Goal: Task Accomplishment & Management: Use online tool/utility

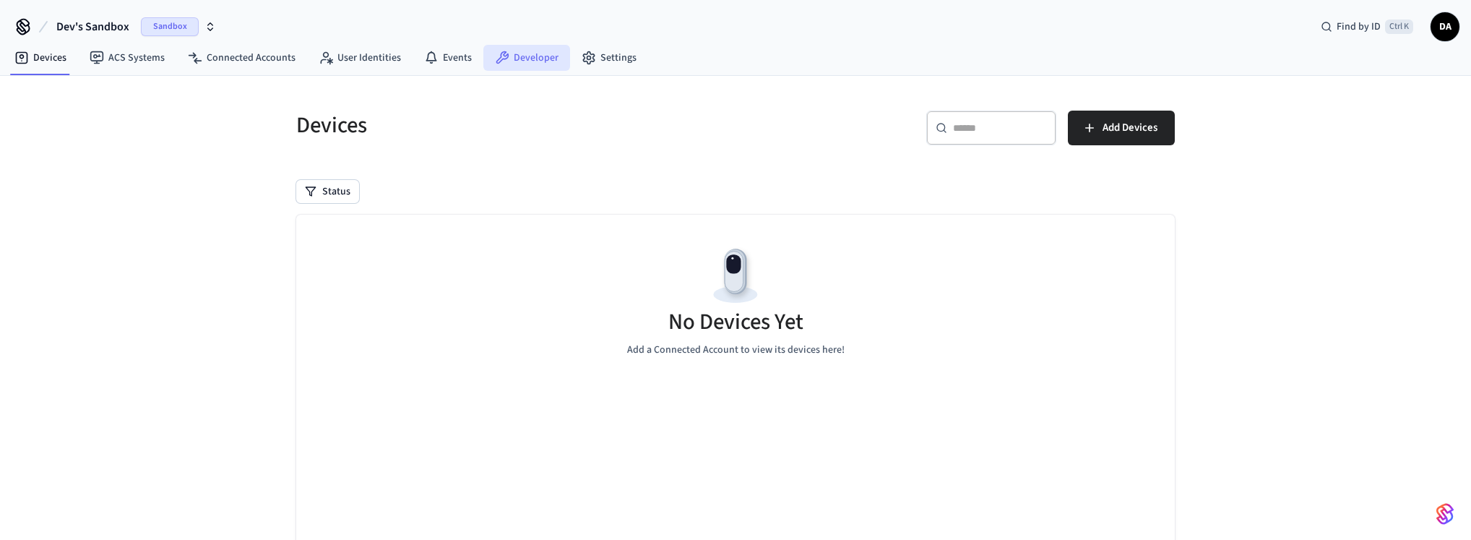
click at [513, 46] on link "Developer" at bounding box center [526, 58] width 87 height 26
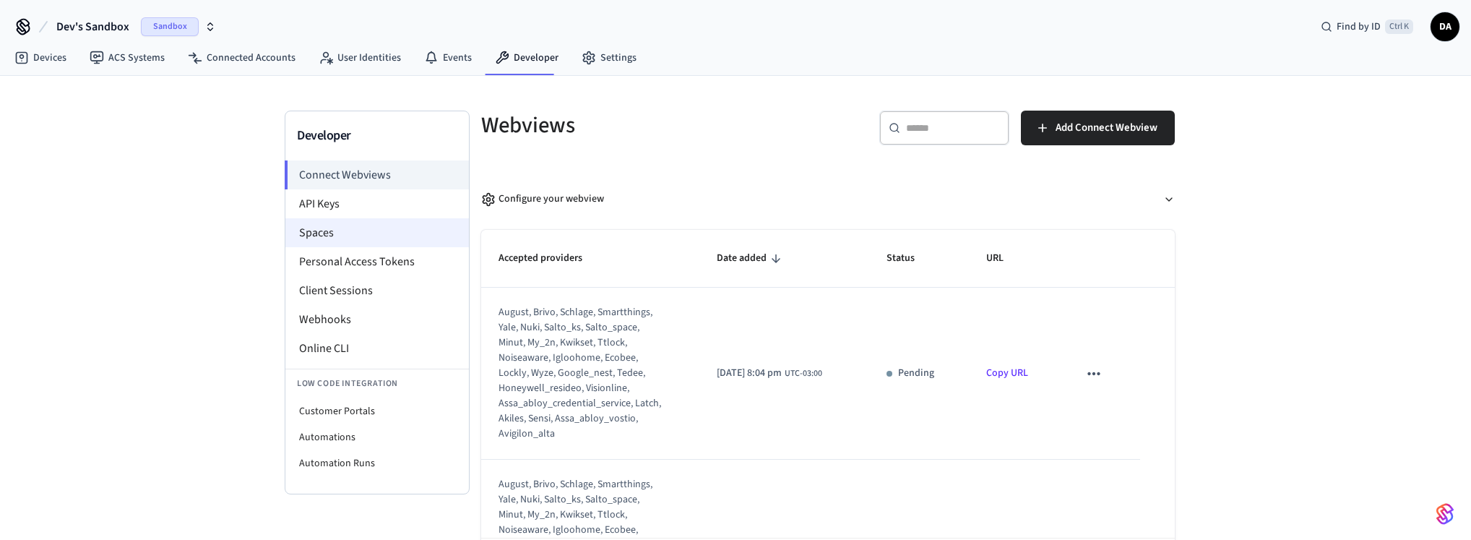
click at [349, 227] on li "Spaces" at bounding box center [376, 232] width 183 height 29
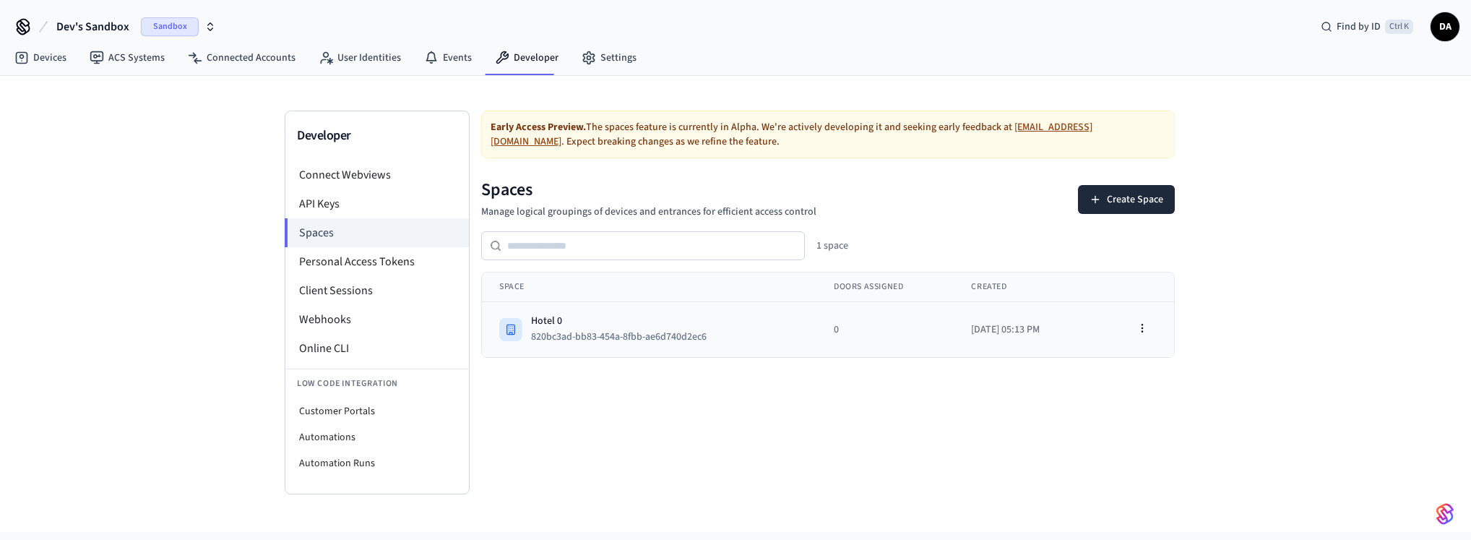
click at [630, 326] on div "Hotel 0" at bounding box center [624, 320] width 187 height 14
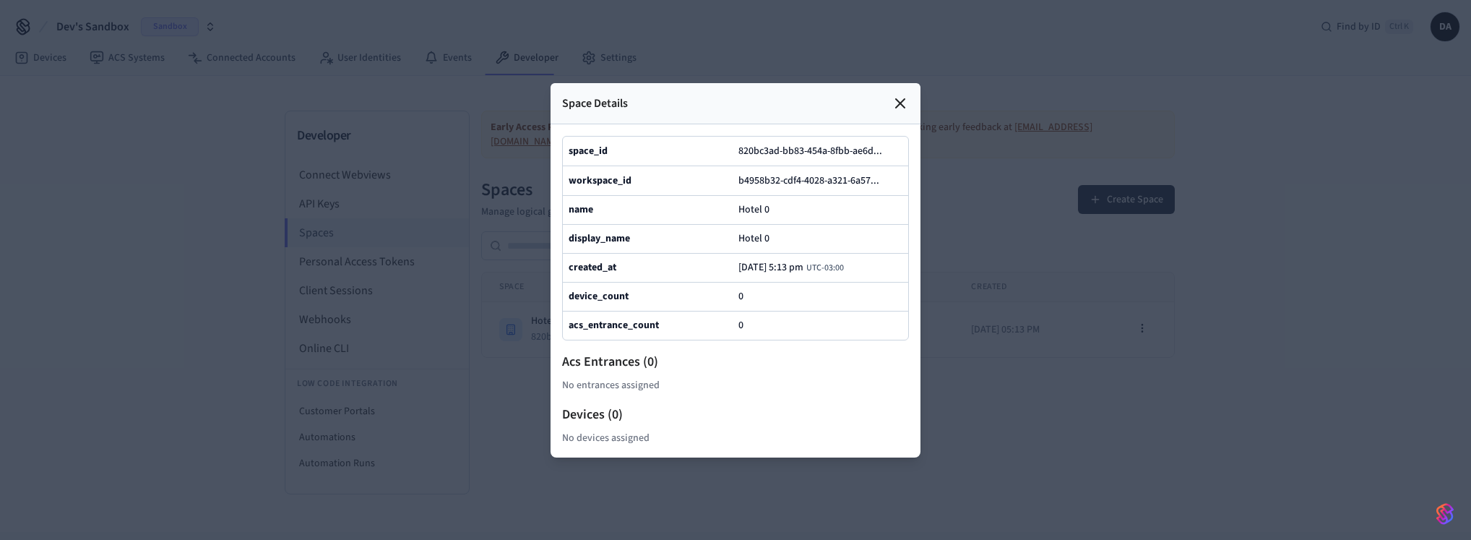
click at [904, 106] on icon at bounding box center [899, 103] width 17 height 17
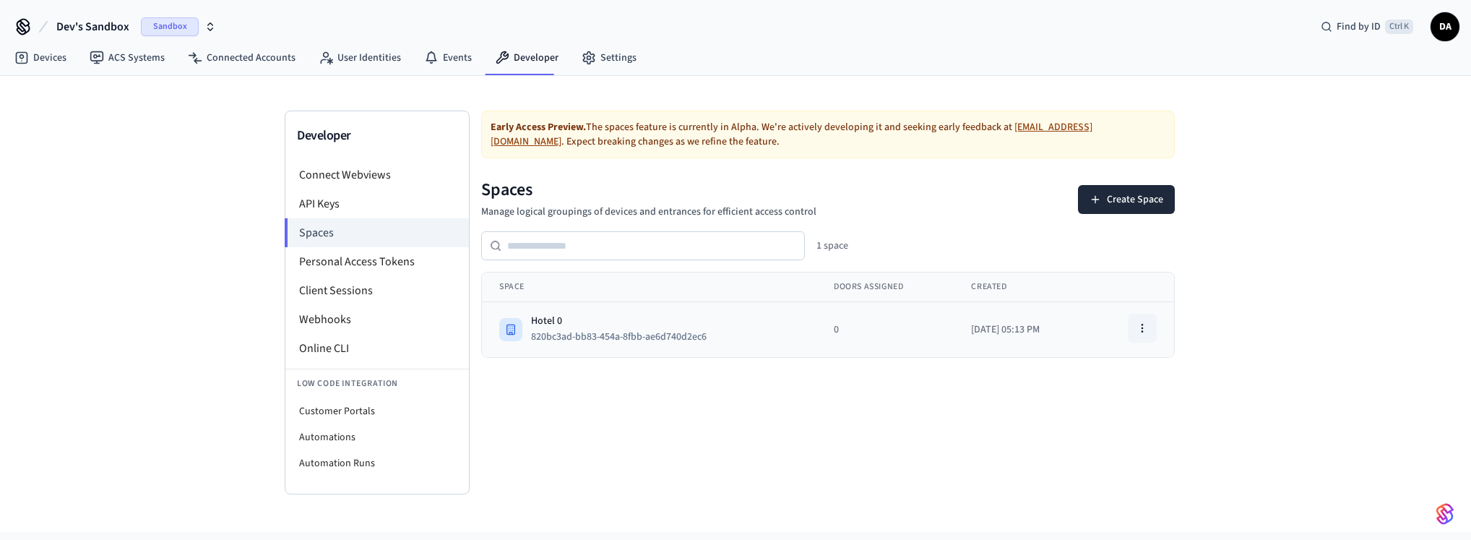
click at [1138, 332] on icon "button" at bounding box center [1142, 328] width 12 height 12
click at [736, 441] on div "Early Access Preview. The spaces feature is currently in [GEOGRAPHIC_DATA]. We'…" at bounding box center [827, 303] width 716 height 384
click at [388, 434] on li "Automations" at bounding box center [376, 437] width 183 height 26
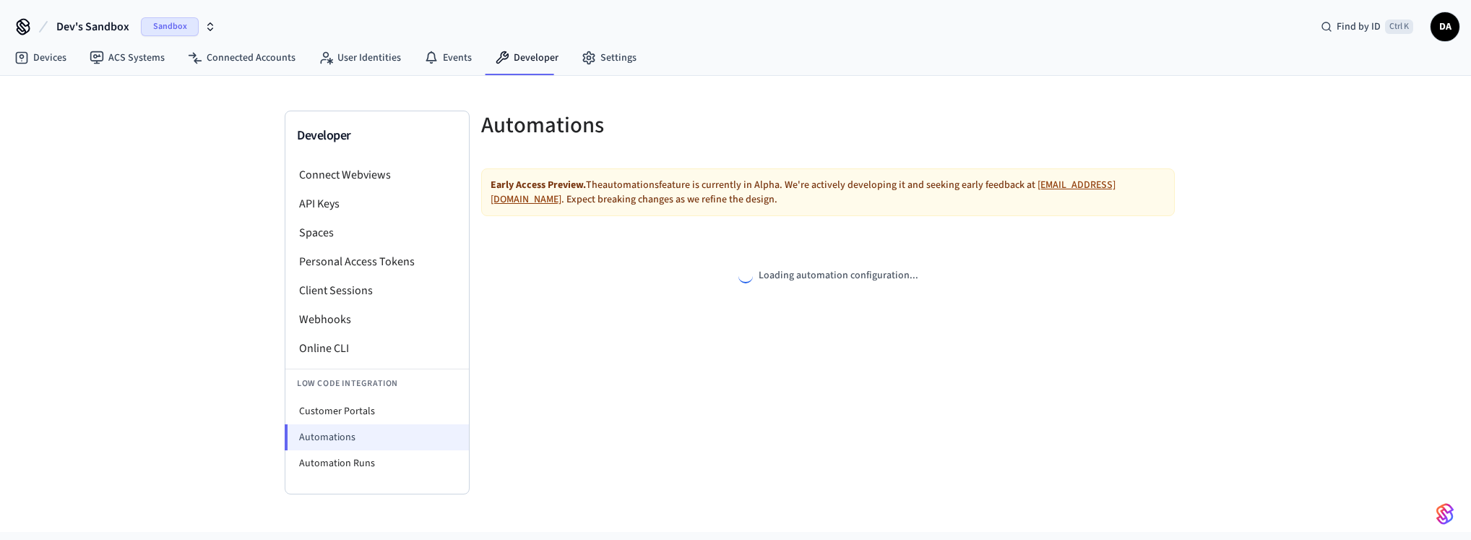
select select "**********"
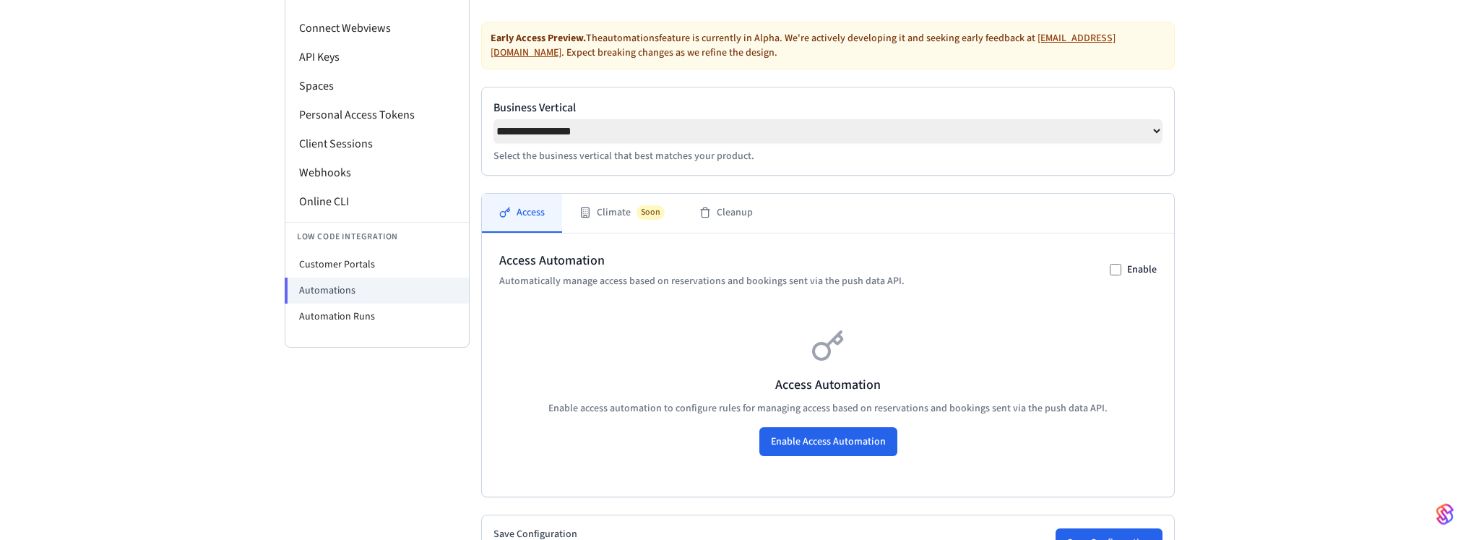
scroll to position [147, 0]
drag, startPoint x: 519, startPoint y: 271, endPoint x: 542, endPoint y: 285, distance: 26.9
click at [539, 270] on h2 "Access Automation" at bounding box center [701, 260] width 405 height 20
drag, startPoint x: 545, startPoint y: 286, endPoint x: 665, endPoint y: 287, distance: 120.6
click at [665, 287] on p "Automatically manage access based on reservations and bookings sent via the pus…" at bounding box center [701, 280] width 405 height 14
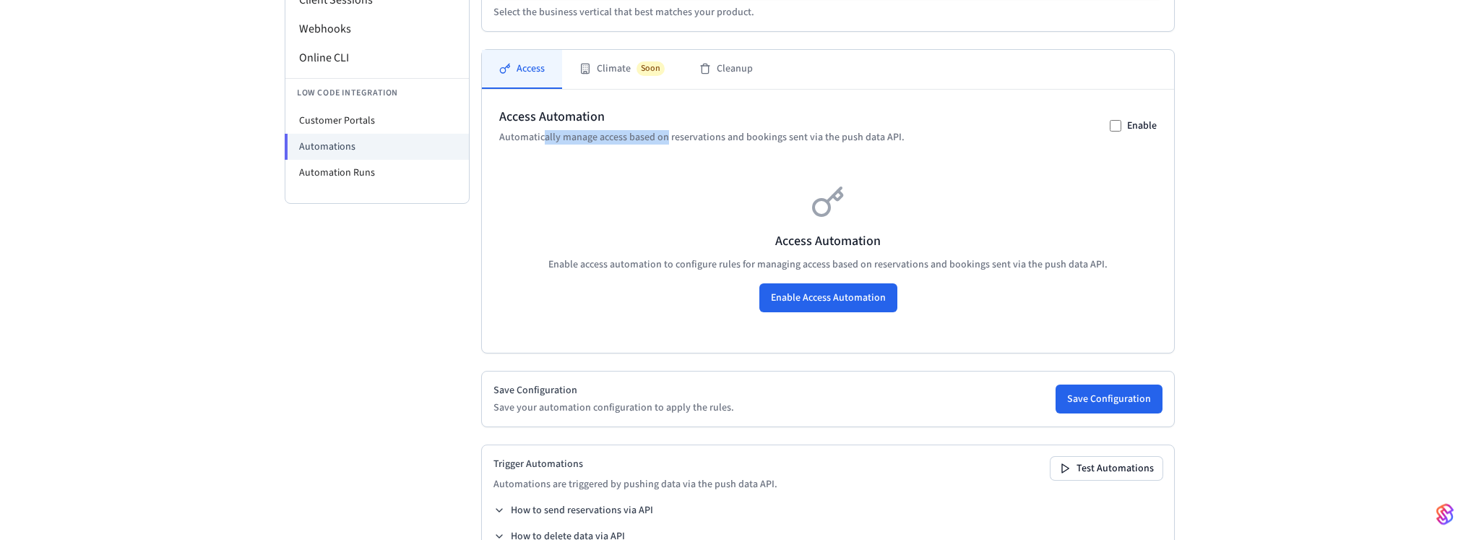
scroll to position [295, 0]
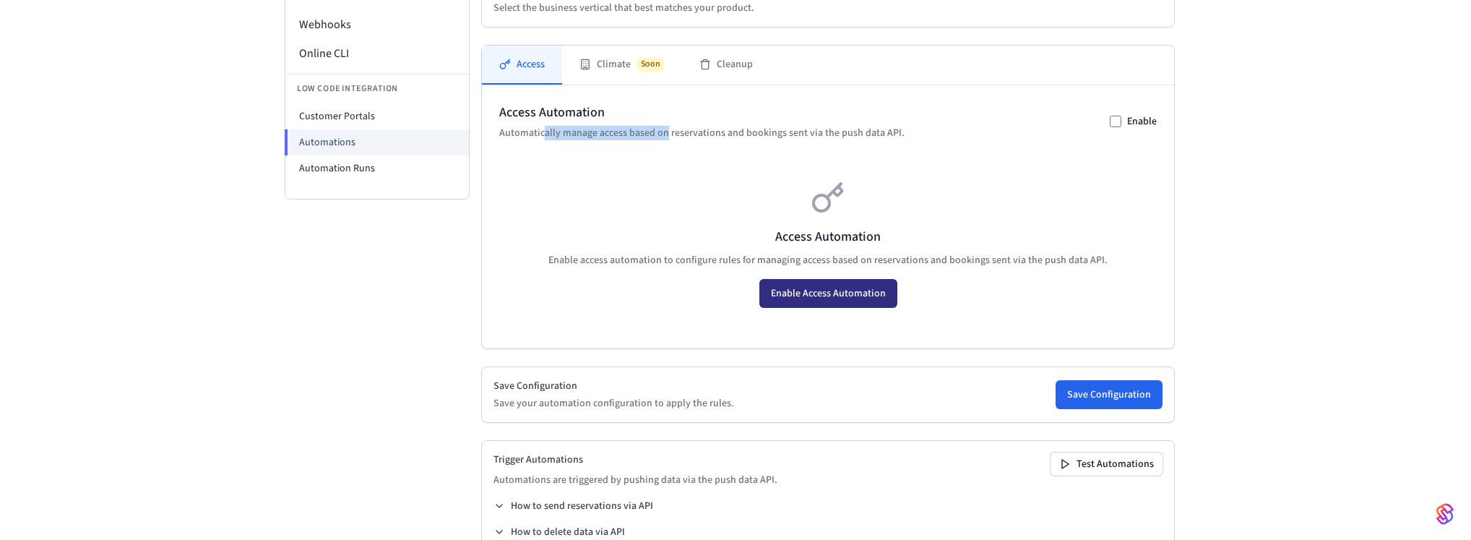
click at [819, 290] on button "Enable Access Automation" at bounding box center [828, 293] width 138 height 29
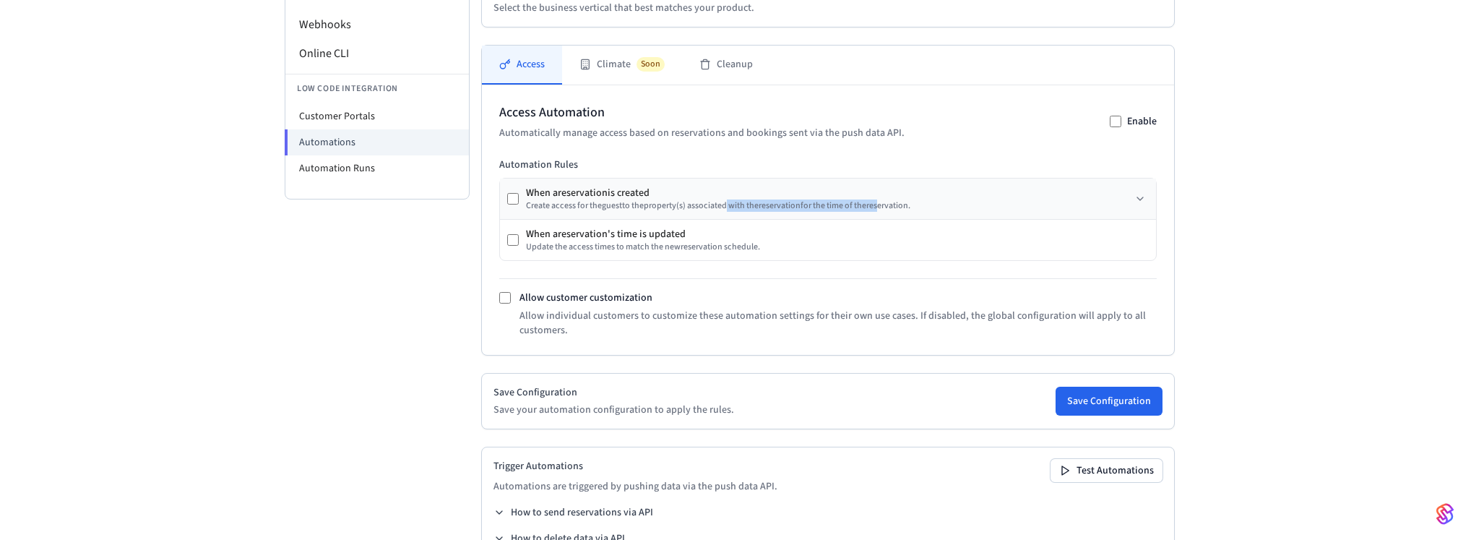
drag, startPoint x: 735, startPoint y: 212, endPoint x: 887, endPoint y: 210, distance: 151.7
click at [887, 210] on div "Create access for the guest to the property (s) associated with the reservation…" at bounding box center [718, 206] width 384 height 12
drag, startPoint x: 562, startPoint y: 239, endPoint x: 654, endPoint y: 241, distance: 92.5
click at [654, 241] on div "When a reservation 's time is updated" at bounding box center [643, 234] width 234 height 14
drag, startPoint x: 541, startPoint y: 319, endPoint x: 752, endPoint y: 319, distance: 210.9
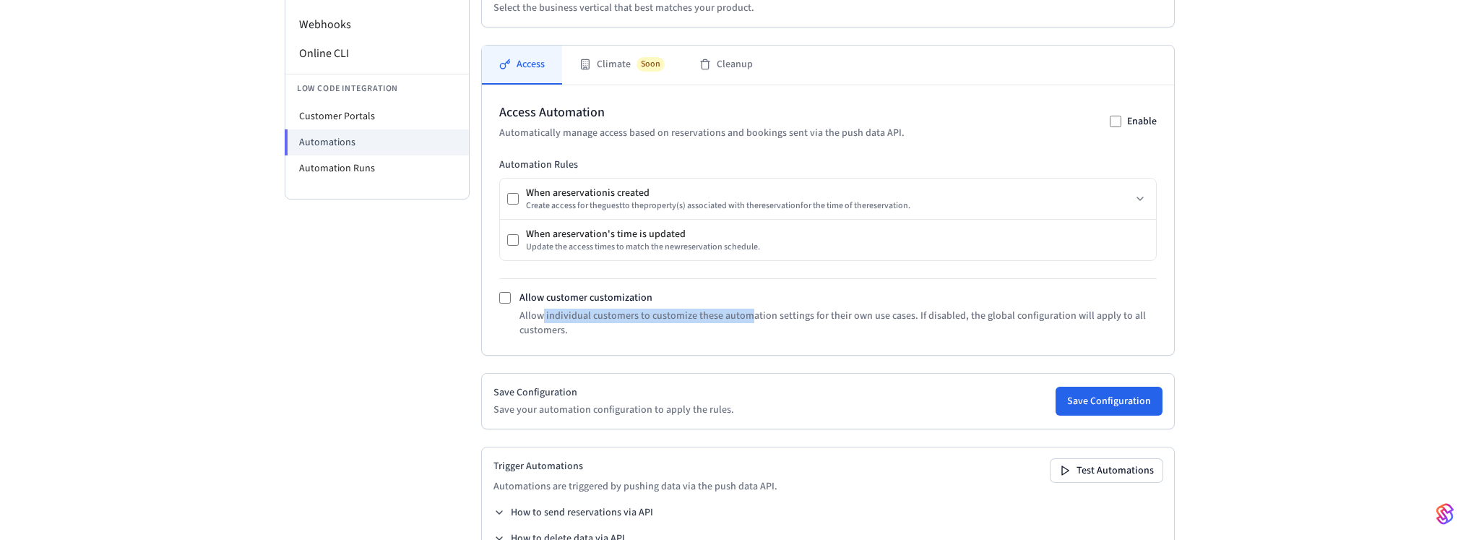
click at [750, 319] on p "Allow individual customers to customize these automation settings for their own…" at bounding box center [838, 322] width 638 height 29
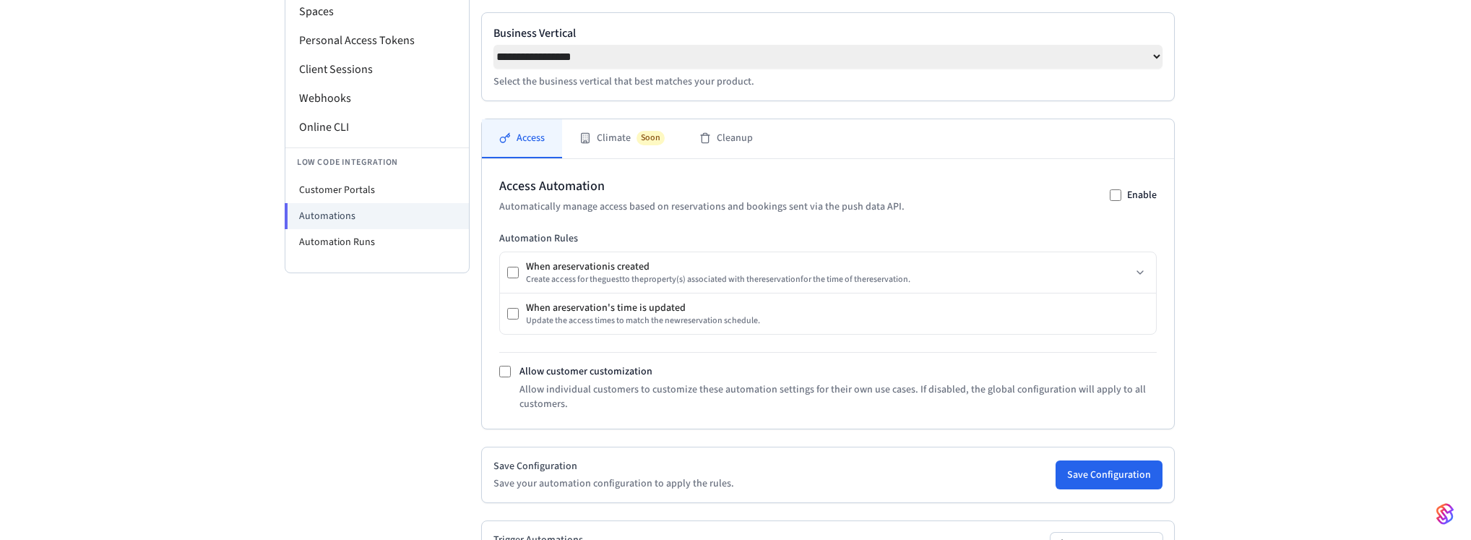
click at [1214, 299] on div "**********" at bounding box center [735, 255] width 1471 height 800
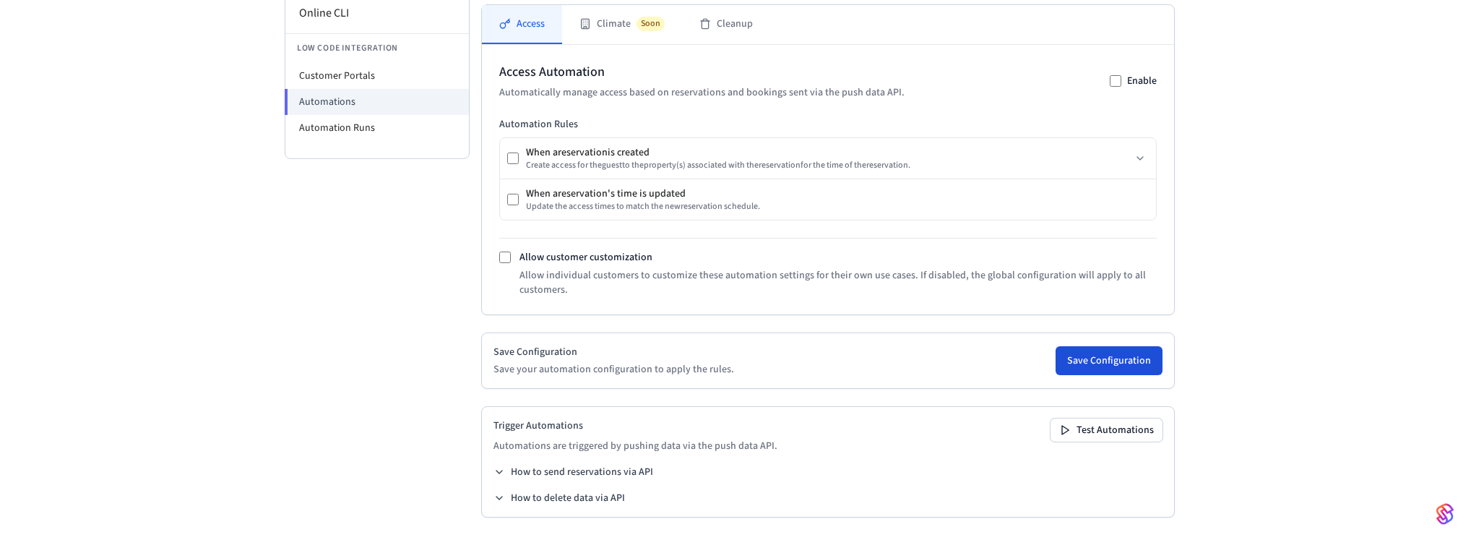
scroll to position [339, 0]
click at [1082, 364] on button "Save Configuration" at bounding box center [1108, 359] width 107 height 29
click at [542, 469] on button "How to send reservations via API" at bounding box center [573, 471] width 160 height 14
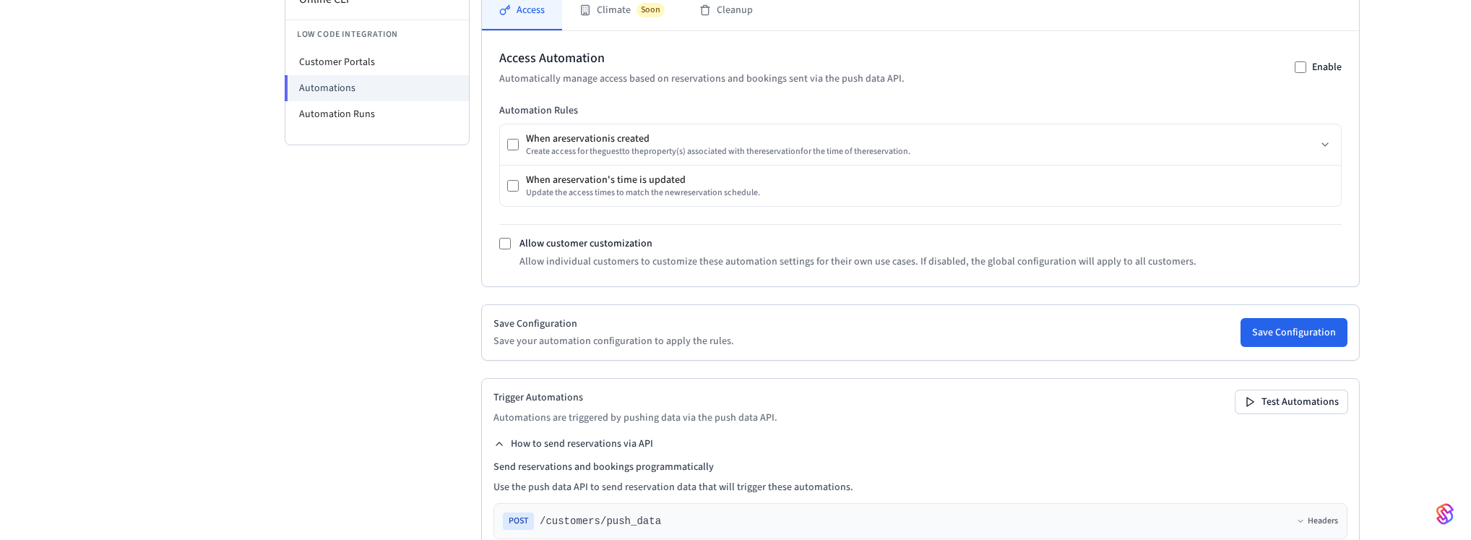
scroll to position [271, 0]
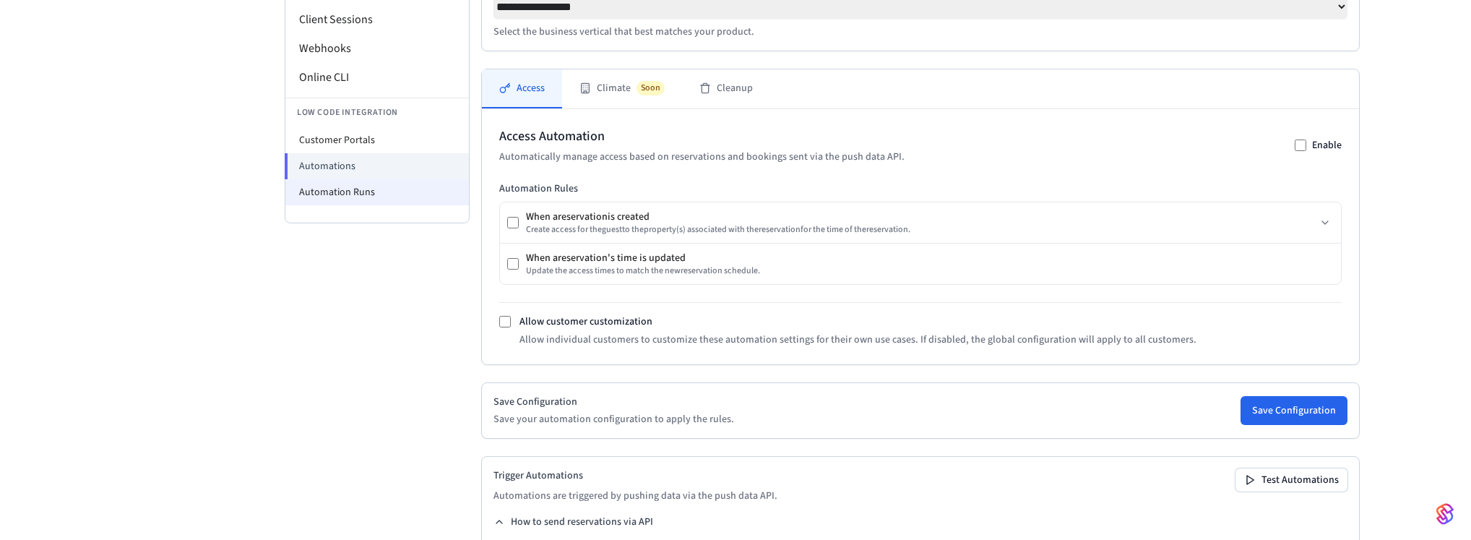
click at [390, 196] on li "Automation Runs" at bounding box center [376, 192] width 183 height 26
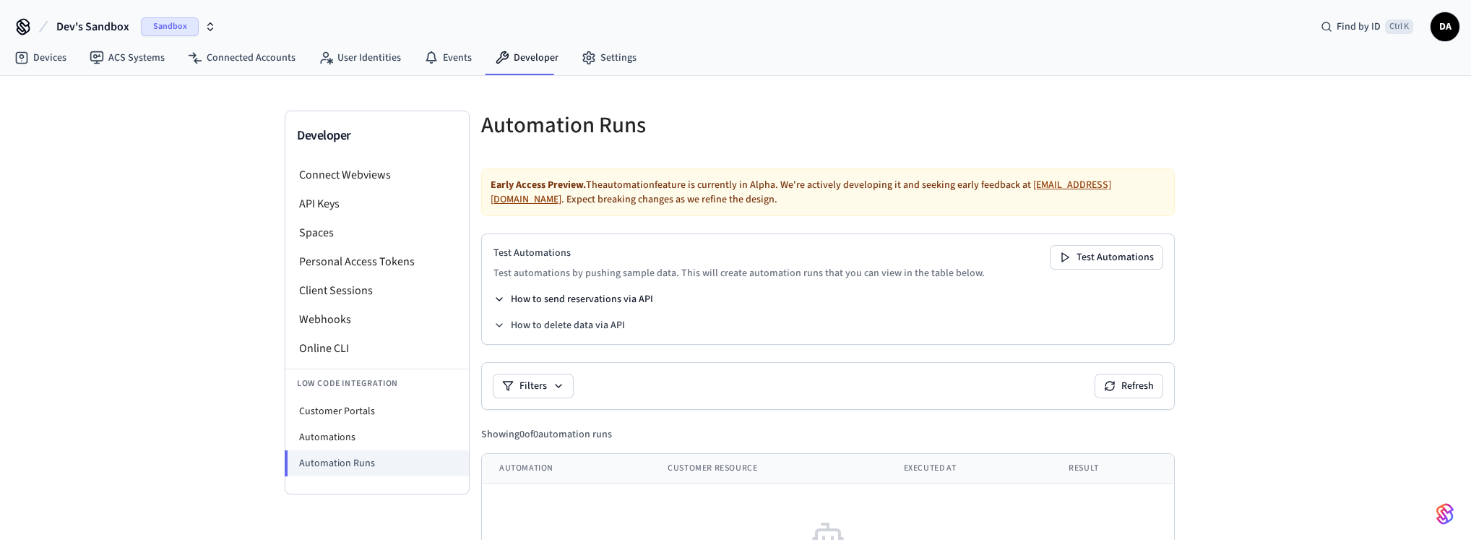
click at [509, 296] on button "How to send reservations via API" at bounding box center [573, 299] width 160 height 14
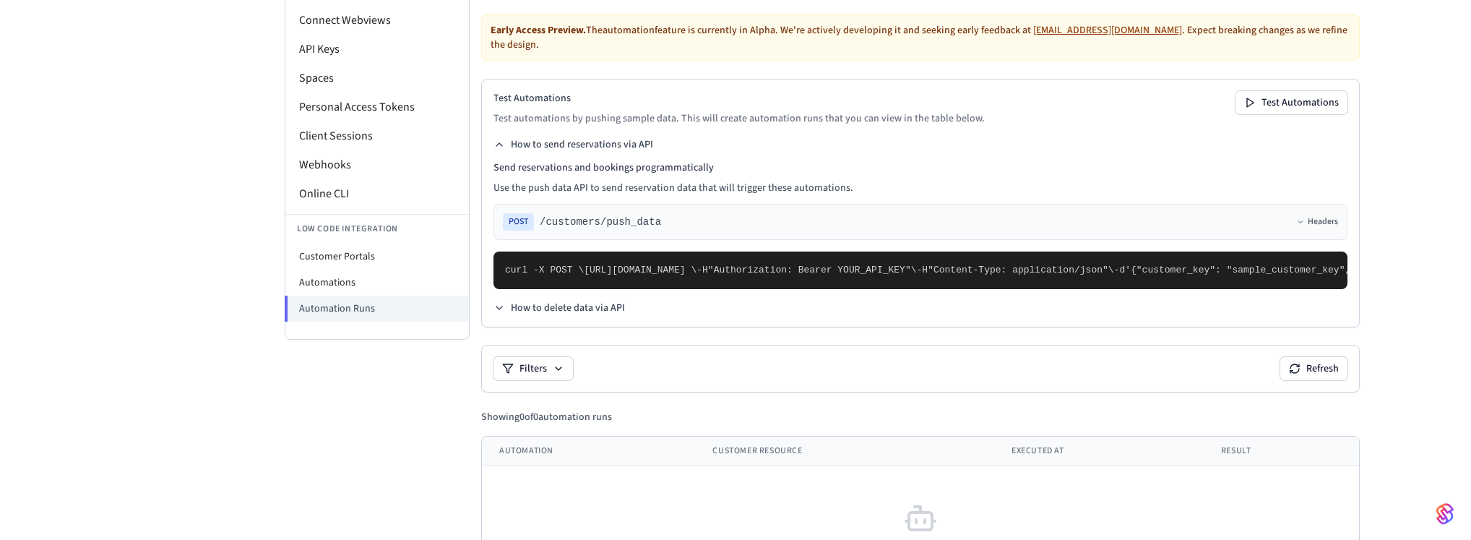
scroll to position [147, 0]
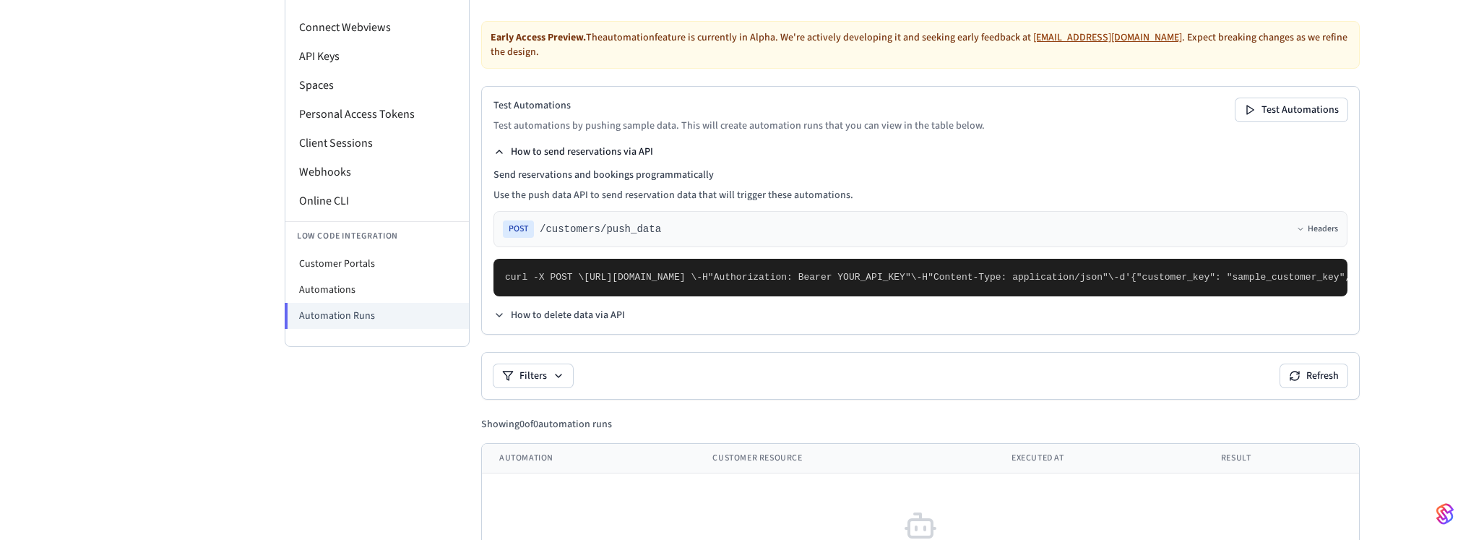
click at [507, 150] on button "How to send reservations via API" at bounding box center [573, 151] width 160 height 14
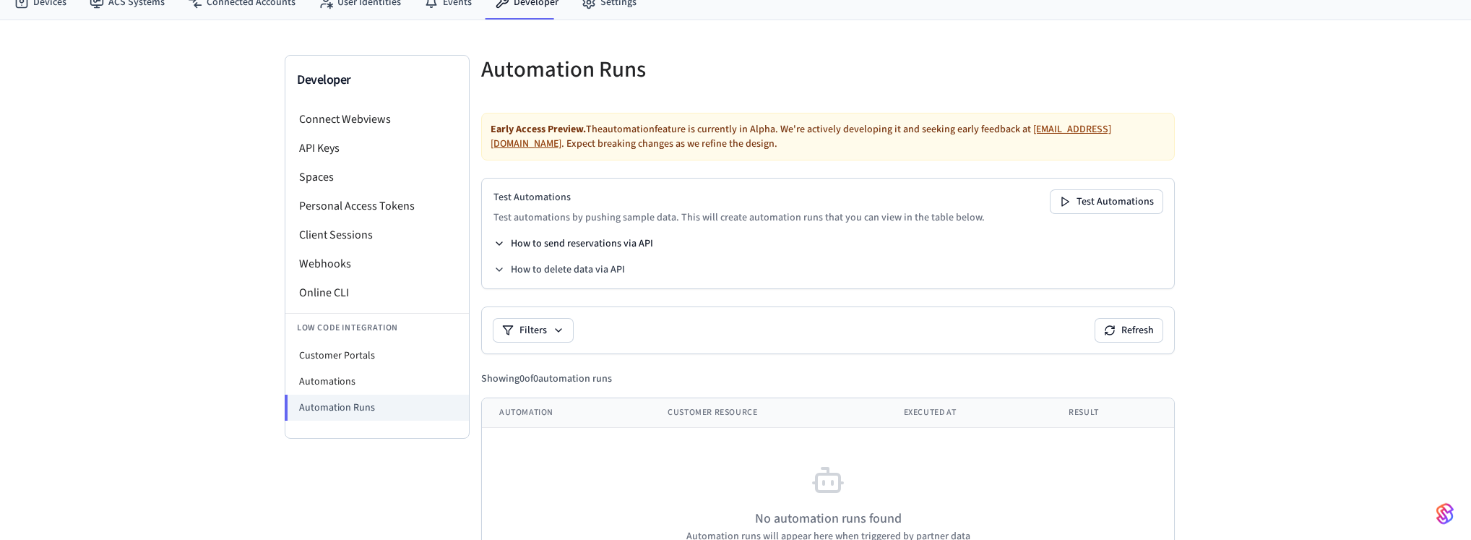
scroll to position [44, 0]
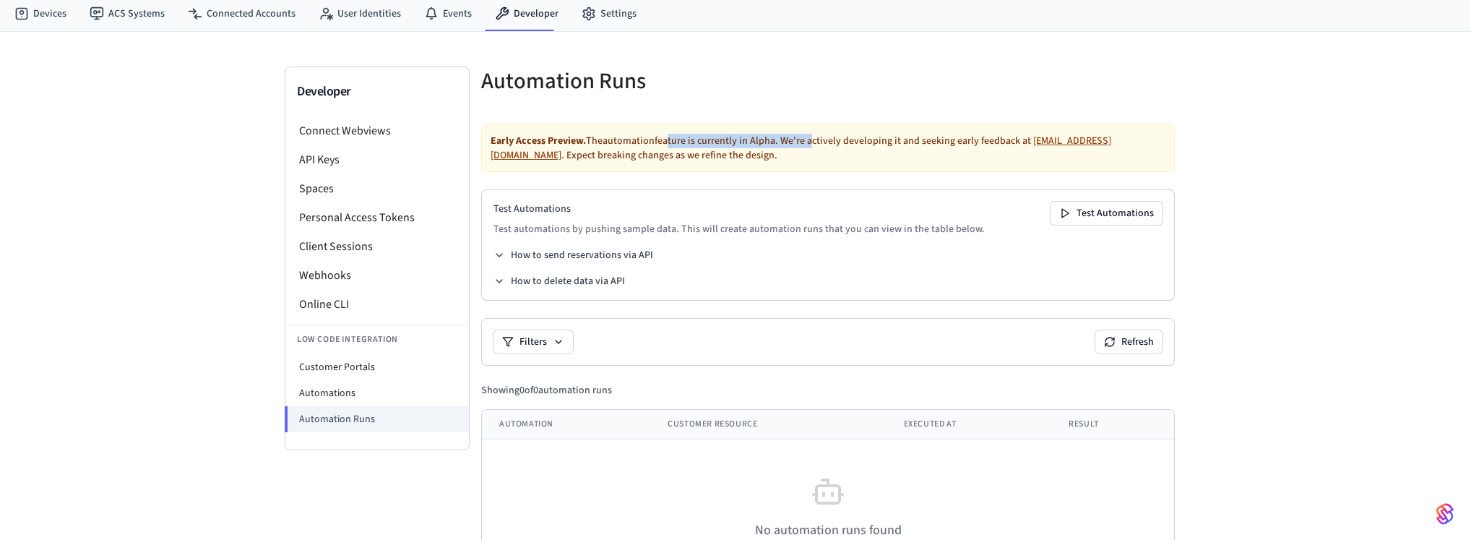
drag, startPoint x: 665, startPoint y: 142, endPoint x: 807, endPoint y: 142, distance: 142.3
click at [807, 142] on div "Early Access Preview. The automation feature is currently in Alpha. We're activ…" at bounding box center [827, 148] width 693 height 48
drag, startPoint x: 496, startPoint y: 228, endPoint x: 678, endPoint y: 228, distance: 182.0
click at [678, 228] on p "Test automations by pushing sample data. This will create automation runs that …" at bounding box center [738, 229] width 491 height 14
click at [342, 382] on li "Automations" at bounding box center [376, 393] width 183 height 26
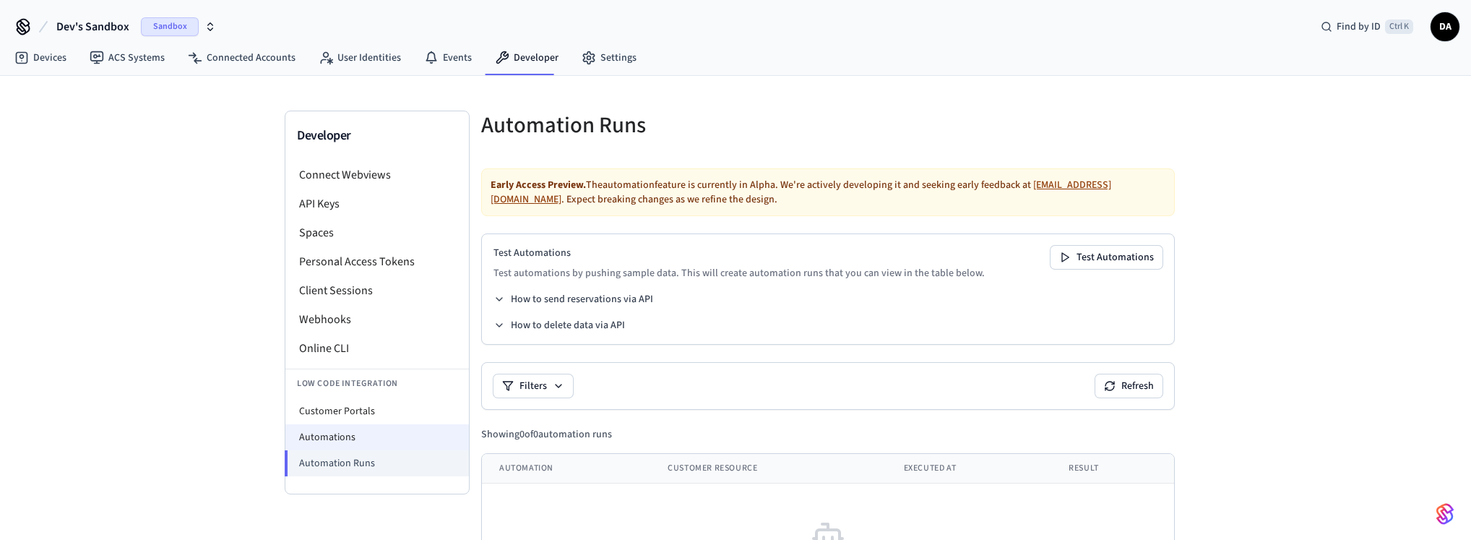
select select "**********"
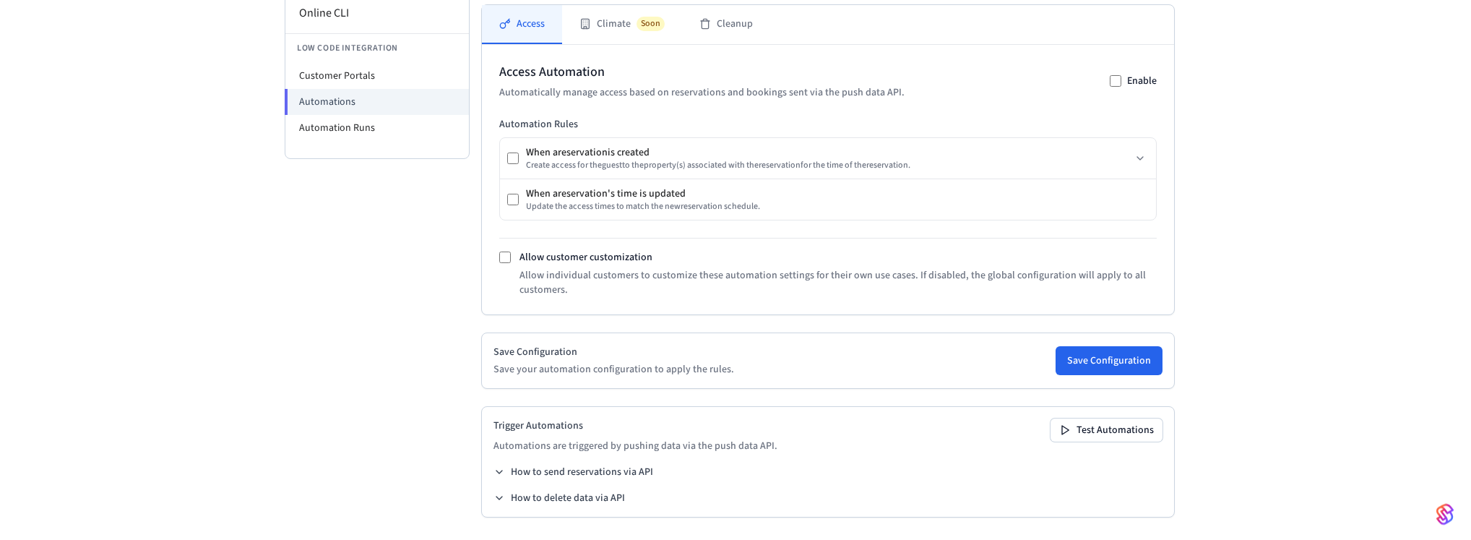
scroll to position [339, 0]
click at [566, 465] on button "How to send reservations via API" at bounding box center [573, 471] width 160 height 14
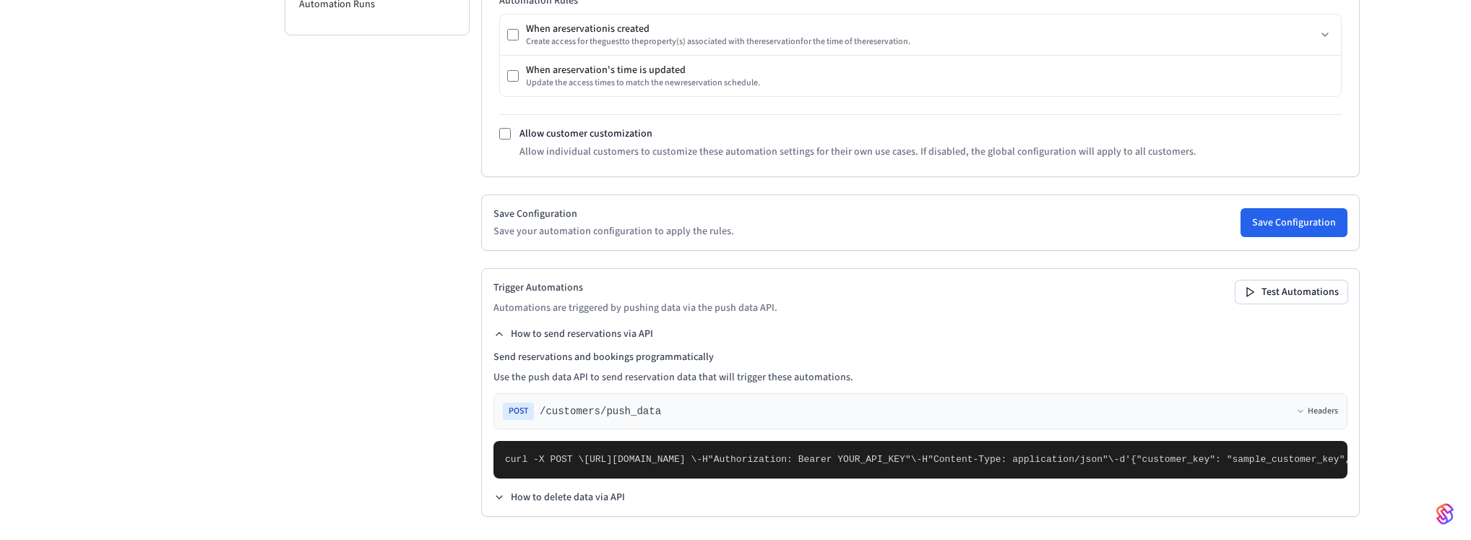
scroll to position [634, 0]
click at [1235, 280] on button "Test Automations" at bounding box center [1291, 291] width 112 height 23
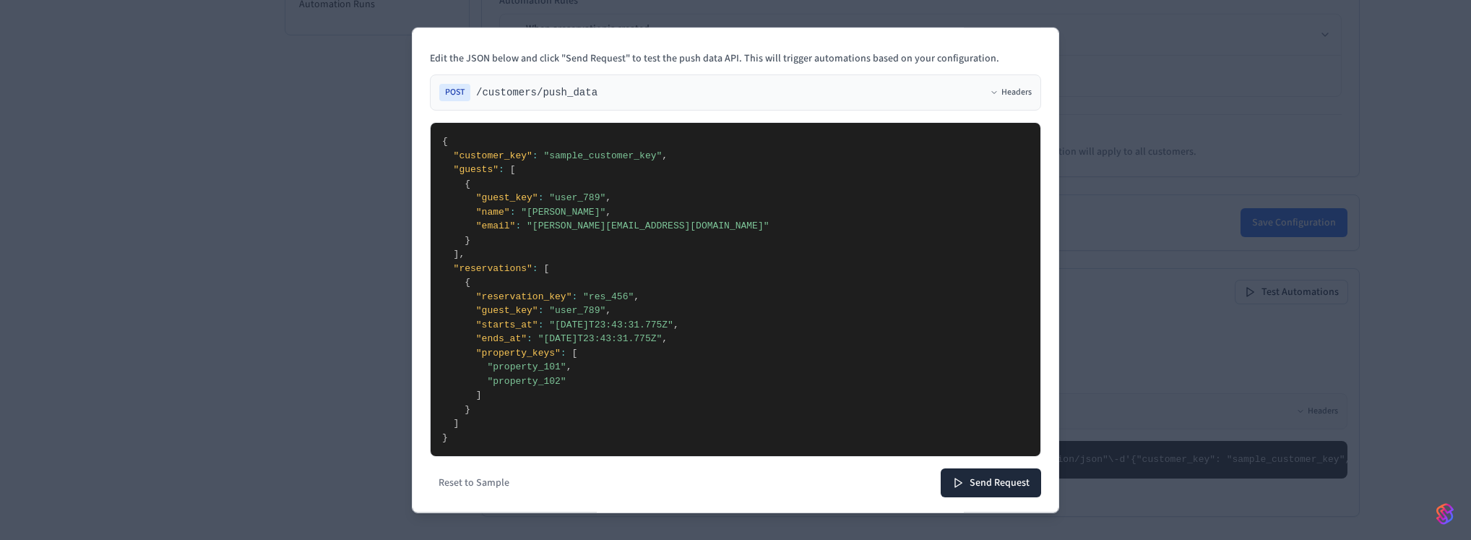
scroll to position [85, 0]
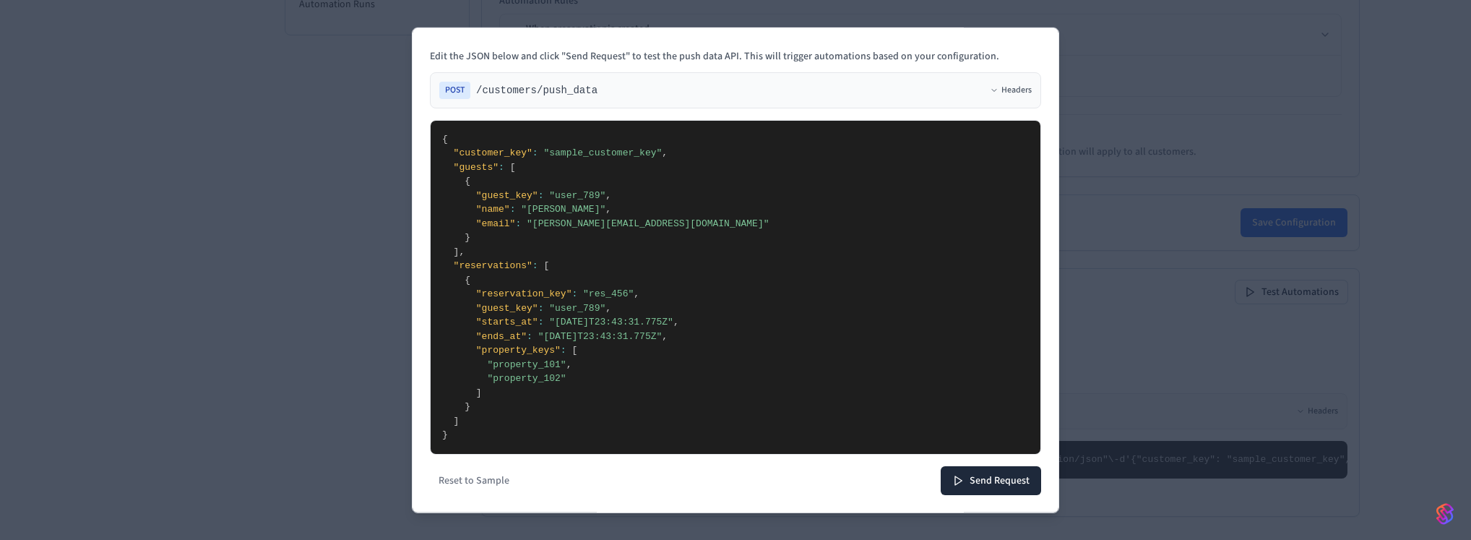
click at [288, 199] on body "**********" at bounding box center [735, 40] width 1471 height 998
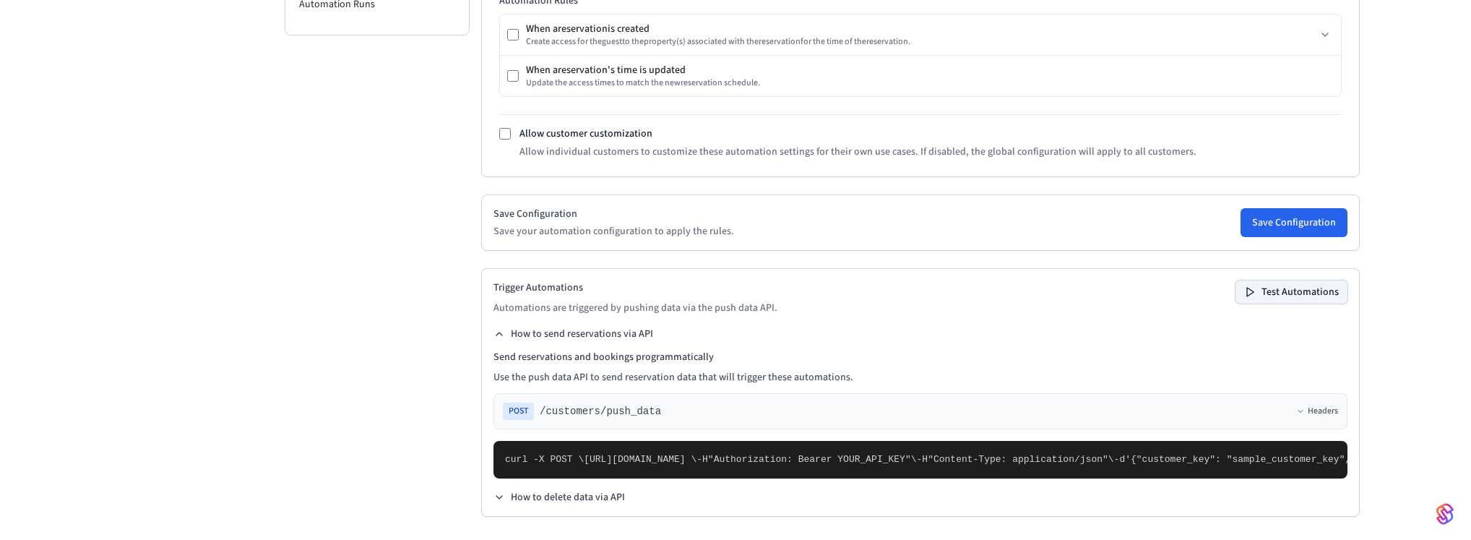
scroll to position [634, 0]
click at [508, 454] on span "curl -X POST \" at bounding box center [544, 459] width 79 height 11
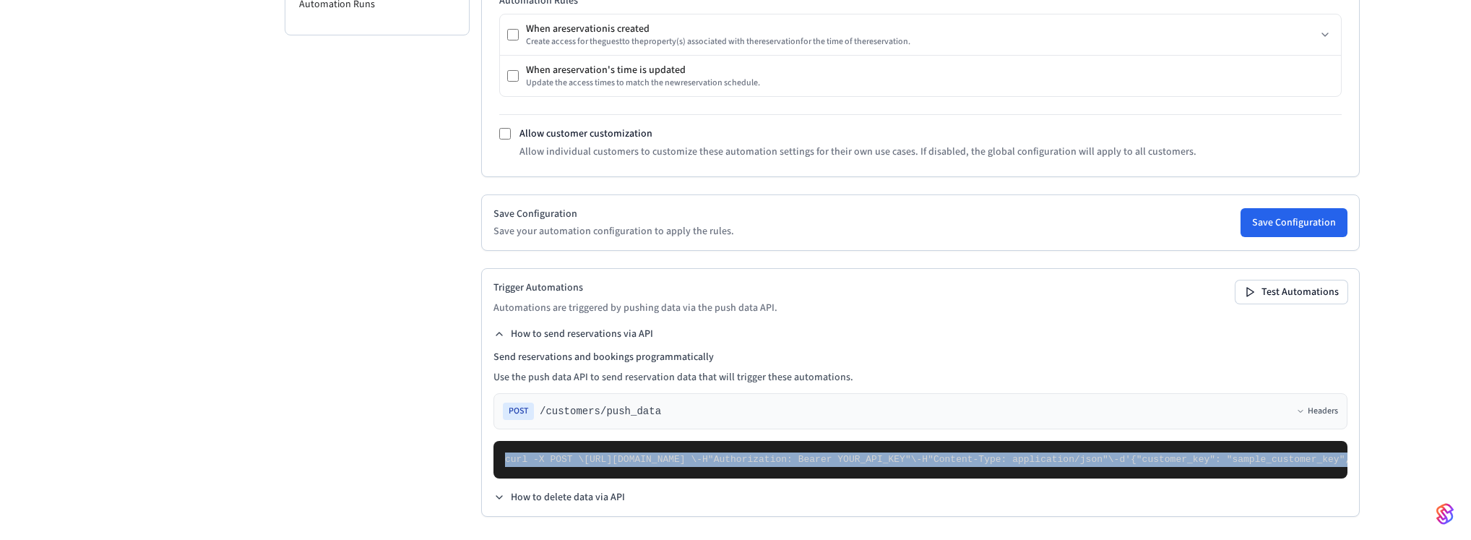
drag, startPoint x: 508, startPoint y: 297, endPoint x: 560, endPoint y: 463, distance: 173.9
click at [560, 463] on pre "curl -X POST \ [URL][DOMAIN_NAME] \ -H "Authorization: Bearer YOUR_API_KEY" \ -…" at bounding box center [920, 460] width 854 height 38
copy code "curl -X POST \ [URL][DOMAIN_NAME] \ -H "Authorization: Bearer YOUR_API_KEY" \ -…"
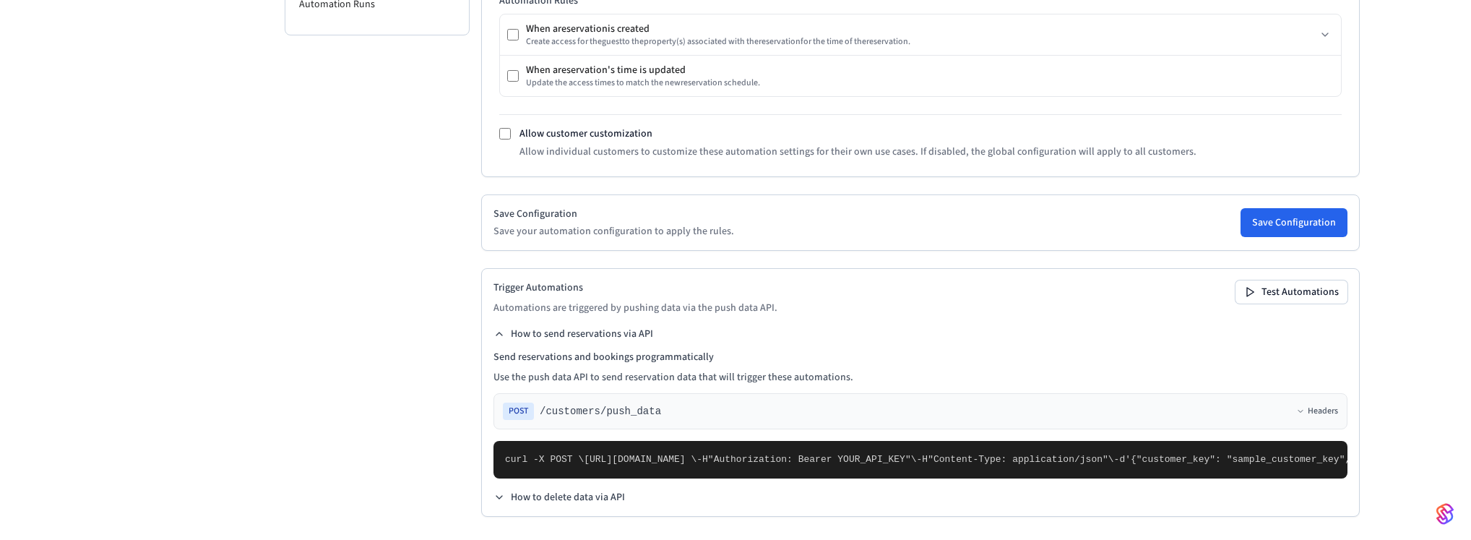
click at [441, 71] on div "Developer Connect Webviews API Keys Spaces Personal Access Tokens Client Sessio…" at bounding box center [377, 96] width 185 height 888
drag, startPoint x: 524, startPoint y: 442, endPoint x: 519, endPoint y: 413, distance: 29.5
click at [519, 441] on pre "curl -X POST \ [URL][DOMAIN_NAME] \ -H "Authorization: Bearer YOUR_API_KEY" \ -…" at bounding box center [920, 460] width 854 height 38
drag, startPoint x: 506, startPoint y: 461, endPoint x: 499, endPoint y: 454, distance: 10.2
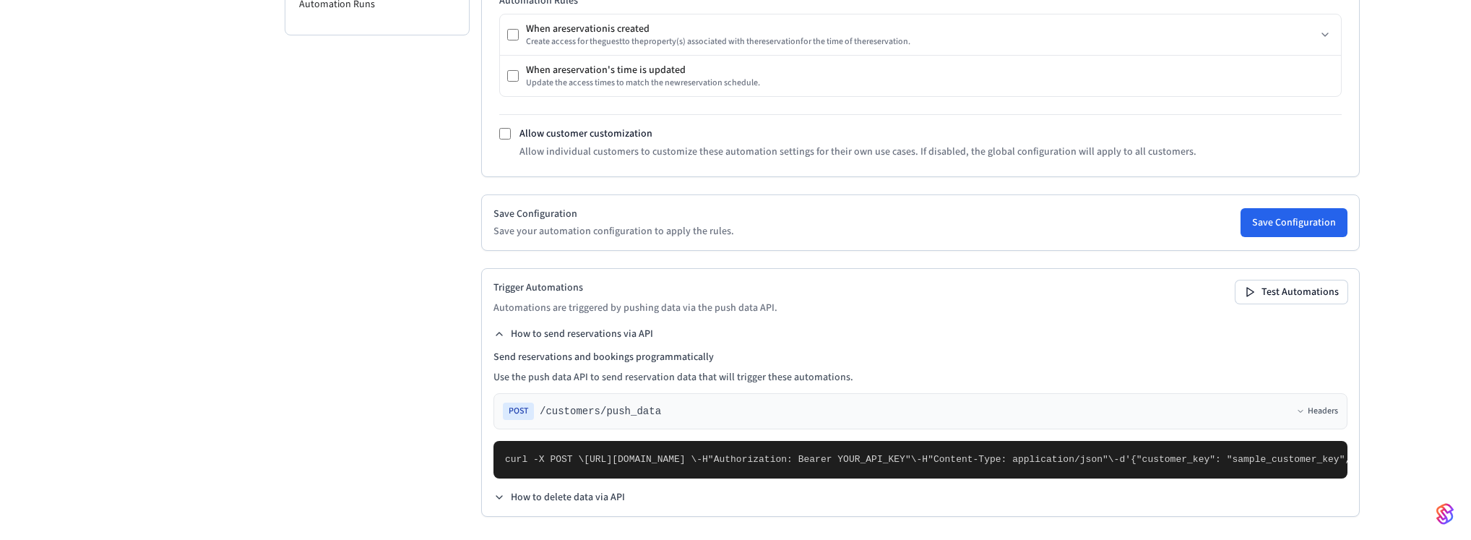
click at [504, 441] on pre "curl -X POST \ [URL][DOMAIN_NAME] \ -H "Authorization: Bearer YOUR_API_KEY" \ -…" at bounding box center [920, 460] width 854 height 38
drag, startPoint x: 511, startPoint y: 461, endPoint x: 537, endPoint y: 207, distance: 255.6
copy code "{ "customer_key": "sample_customer_key", "guests": [ { "guest_key": "user_789",…"
click at [398, 69] on div "Developer Connect Webviews API Keys Spaces Personal Access Tokens Client Sessio…" at bounding box center [377, 96] width 185 height 888
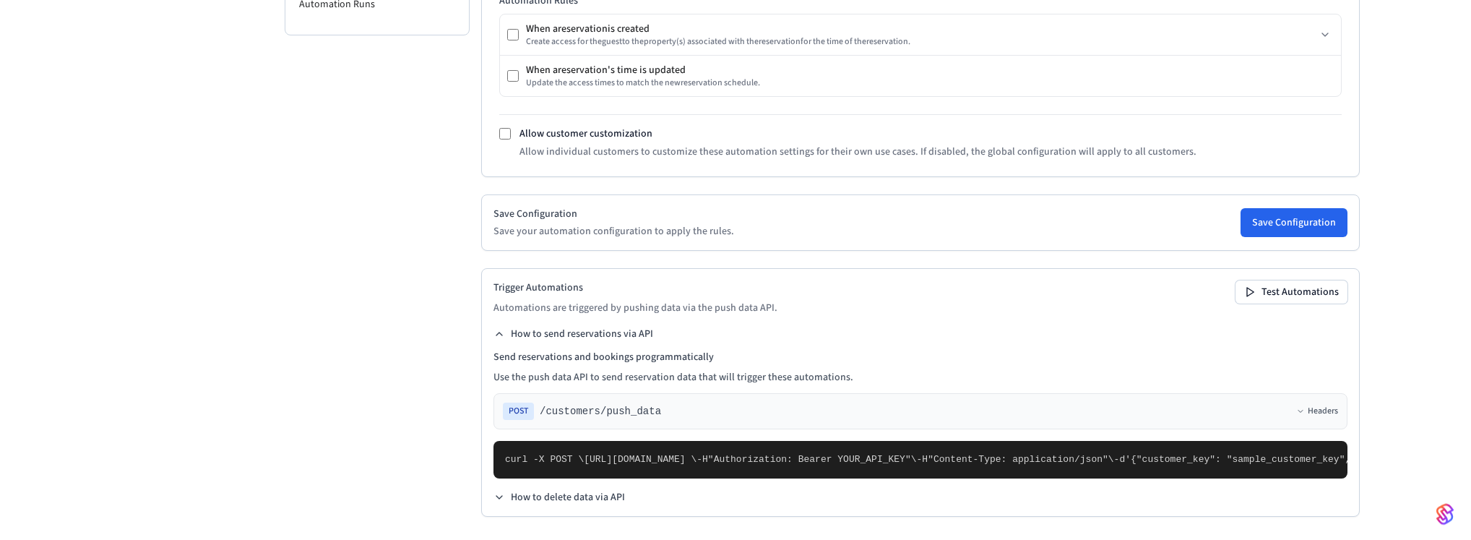
scroll to position [418, 0]
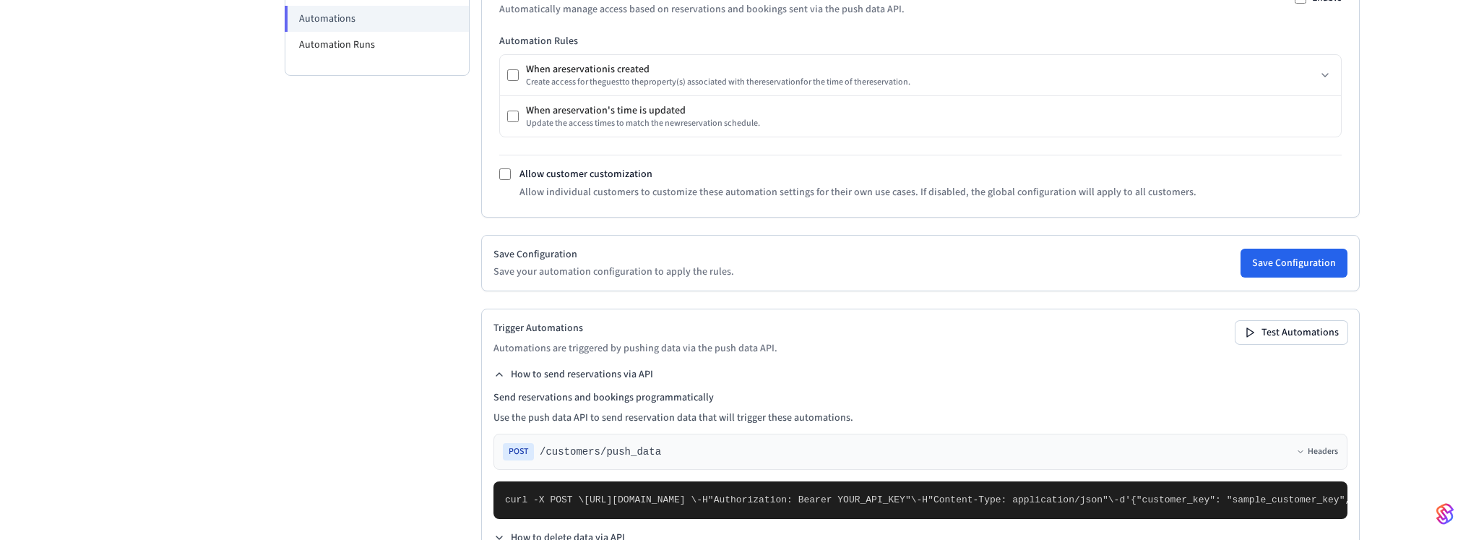
click at [1182, 55] on div "**********" at bounding box center [919, 136] width 901 height 888
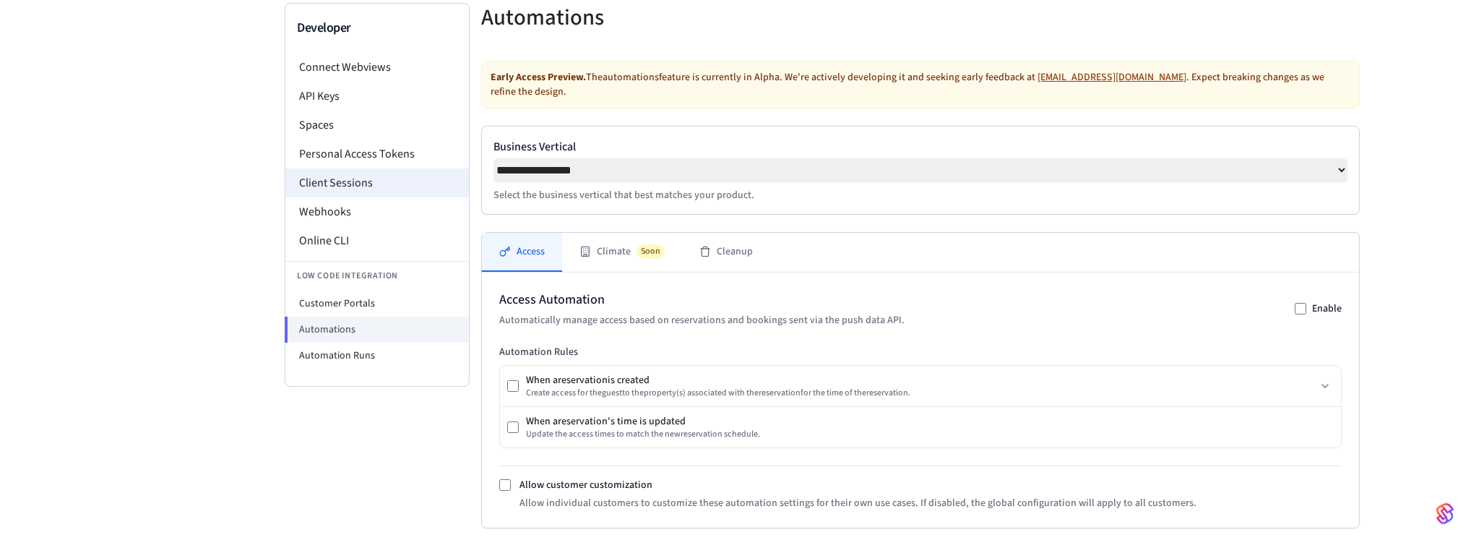
scroll to position [50, 0]
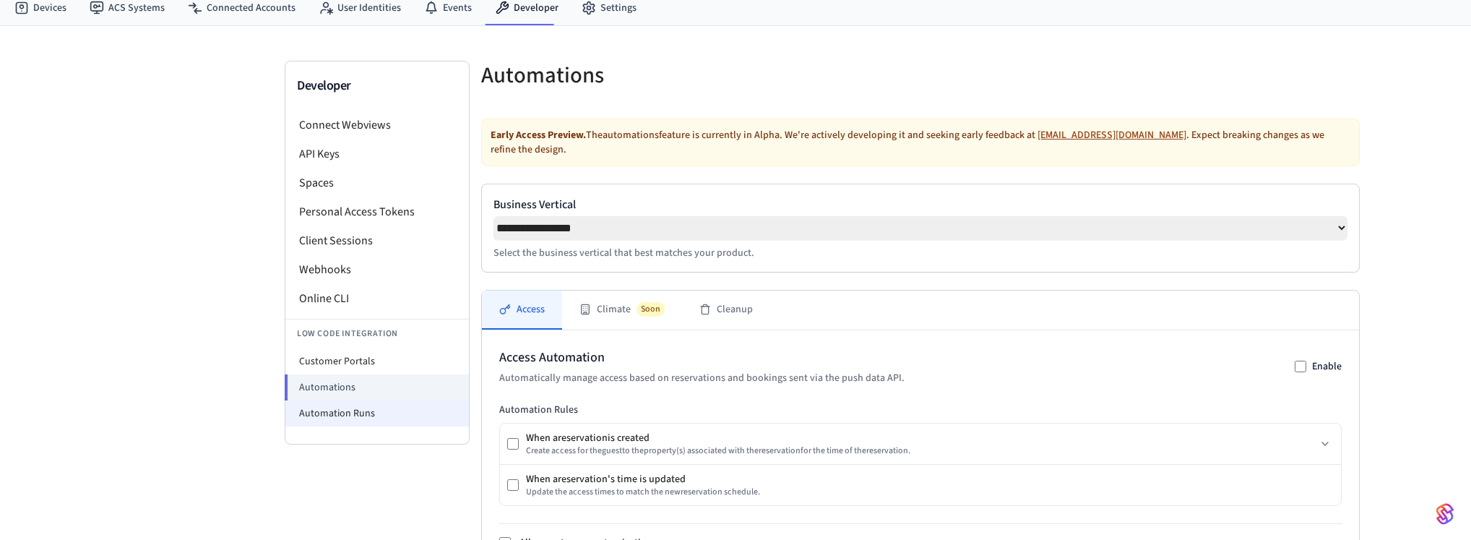
click at [368, 407] on li "Automation Runs" at bounding box center [376, 413] width 183 height 26
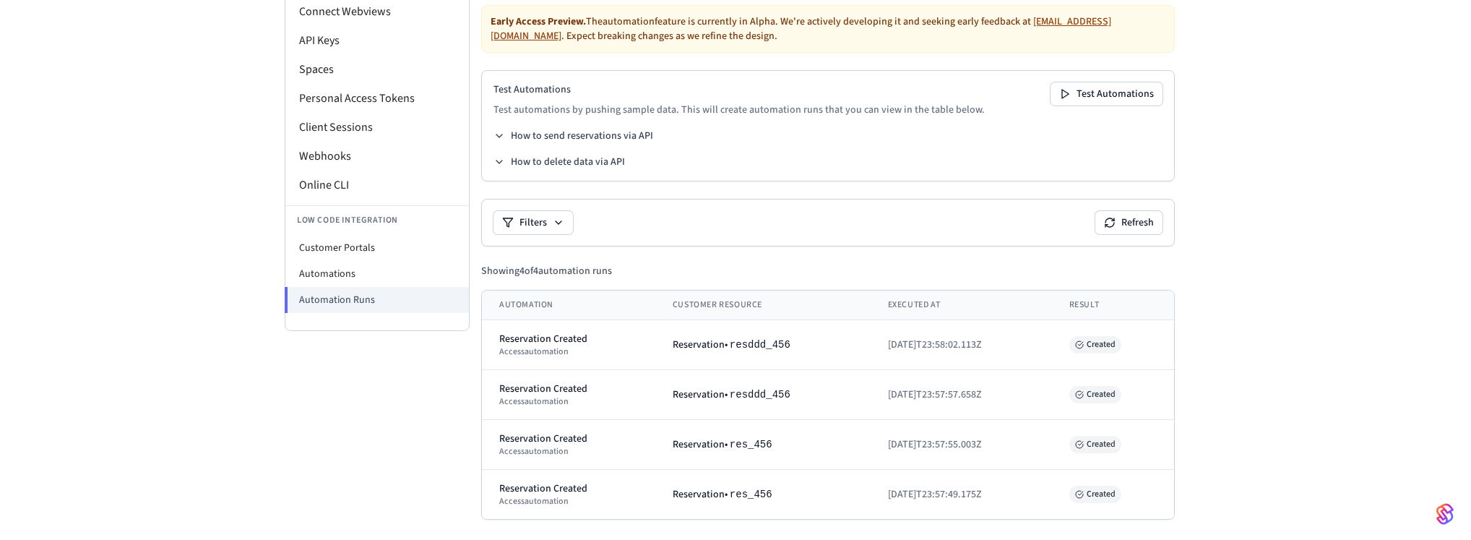
scroll to position [166, 0]
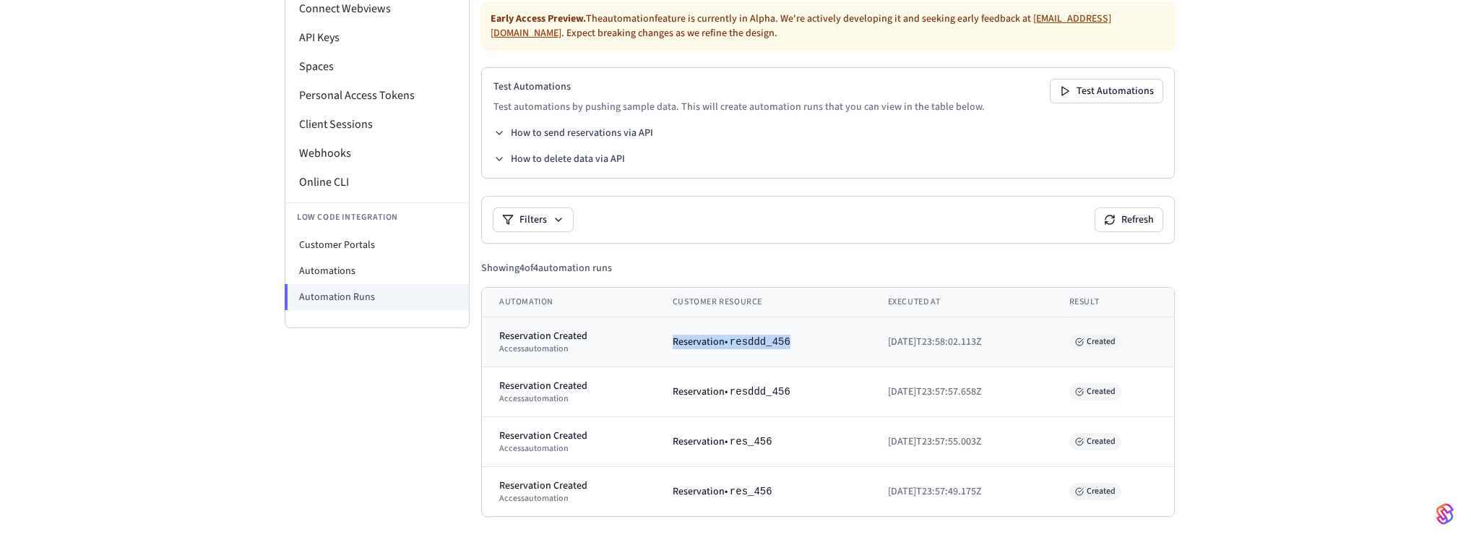
drag, startPoint x: 662, startPoint y: 344, endPoint x: 844, endPoint y: 336, distance: 182.2
click at [841, 337] on td "Reservation • resddd_456" at bounding box center [762, 342] width 215 height 50
click at [775, 359] on td "Reservation • resddd_456" at bounding box center [762, 342] width 215 height 50
drag, startPoint x: 1103, startPoint y: 342, endPoint x: 1075, endPoint y: 339, distance: 27.6
click at [1075, 339] on span "Created" at bounding box center [1095, 341] width 52 height 17
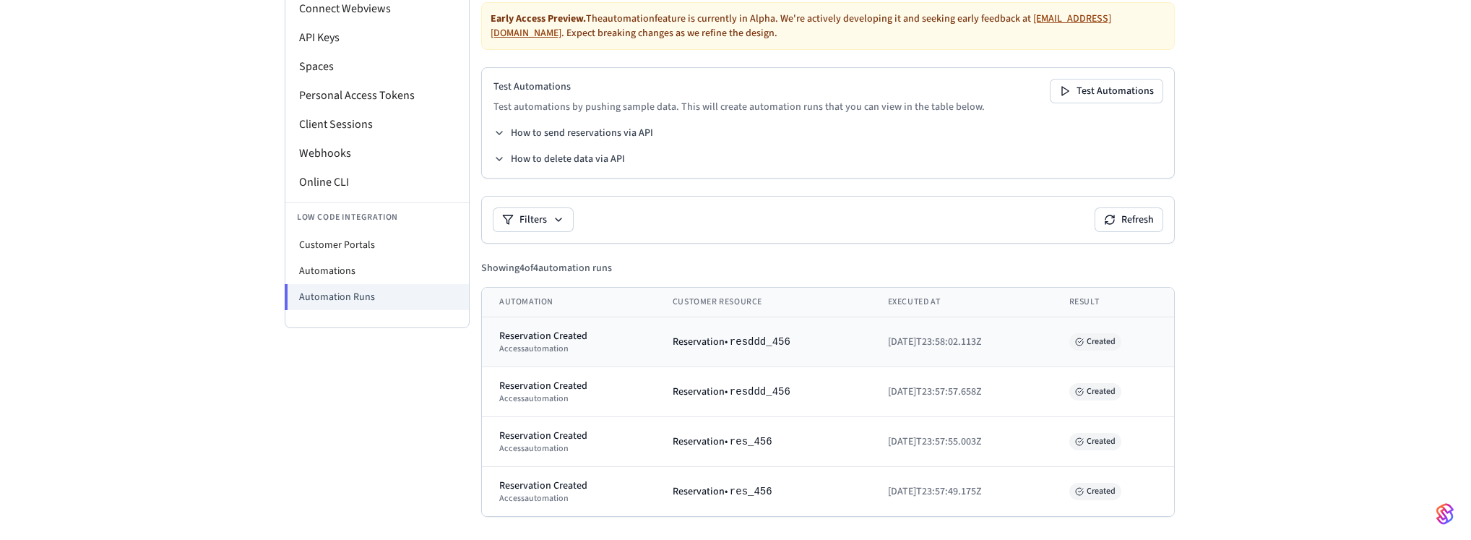
click at [908, 329] on td "[DATE]T23:58:02.113Z" at bounding box center [960, 342] width 181 height 50
click at [401, 255] on li "Customer Portals" at bounding box center [376, 245] width 183 height 26
select select "**********"
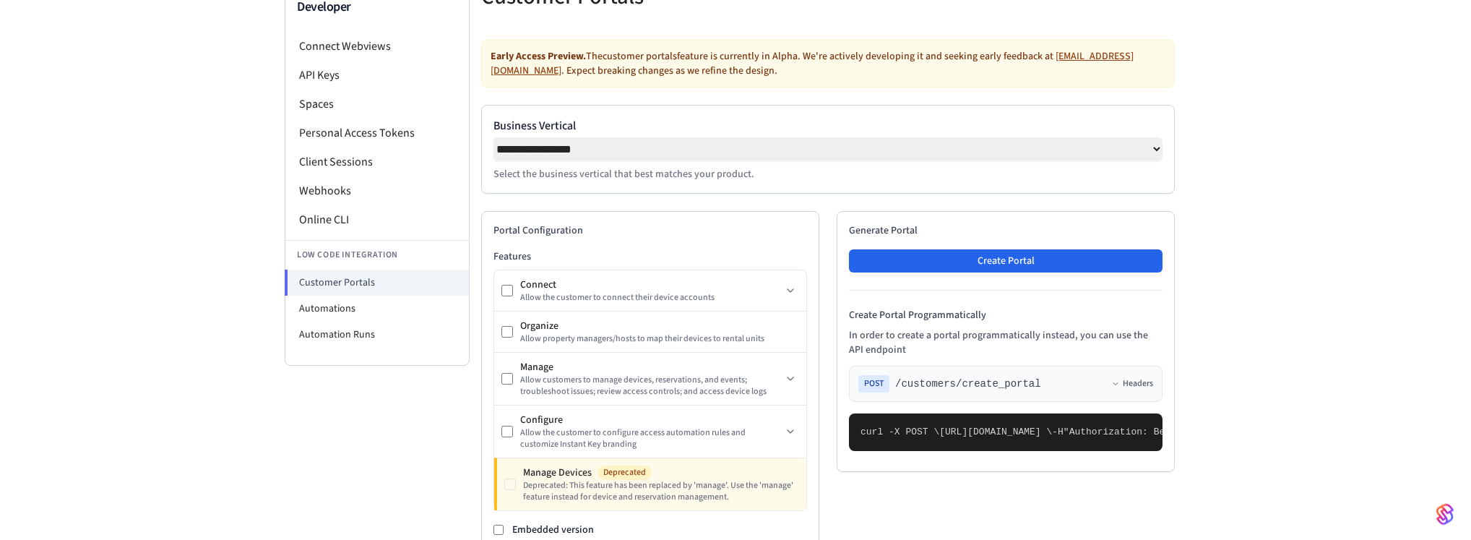
scroll to position [147, 0]
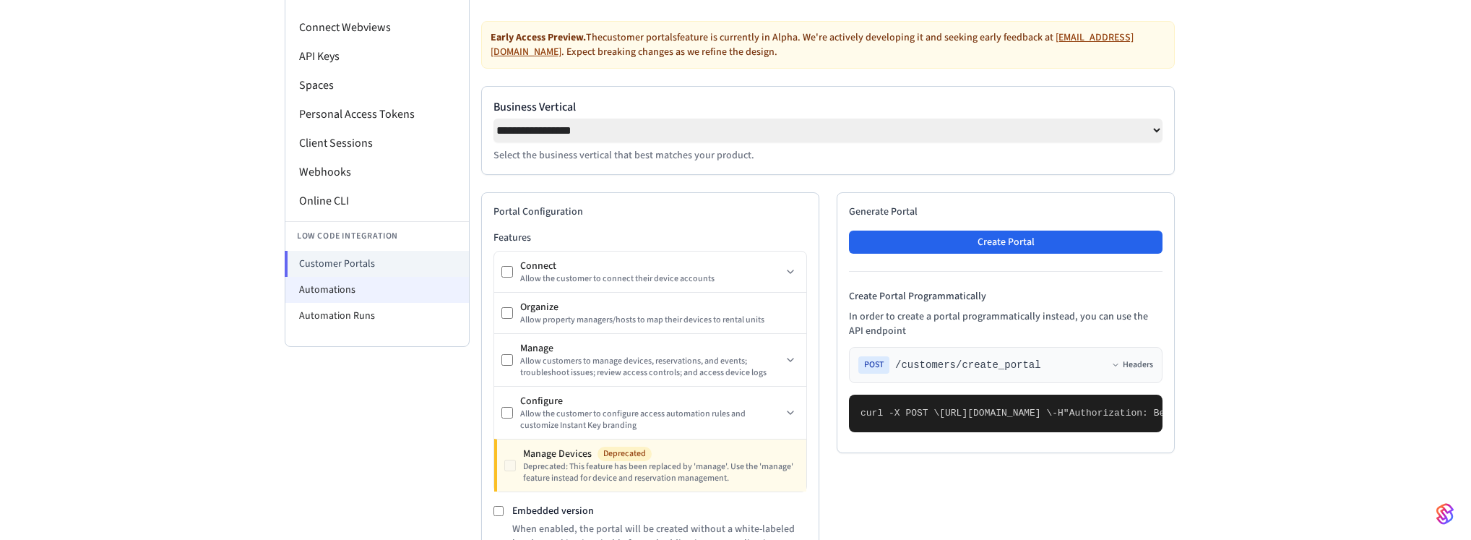
click at [428, 293] on li "Automations" at bounding box center [376, 290] width 183 height 26
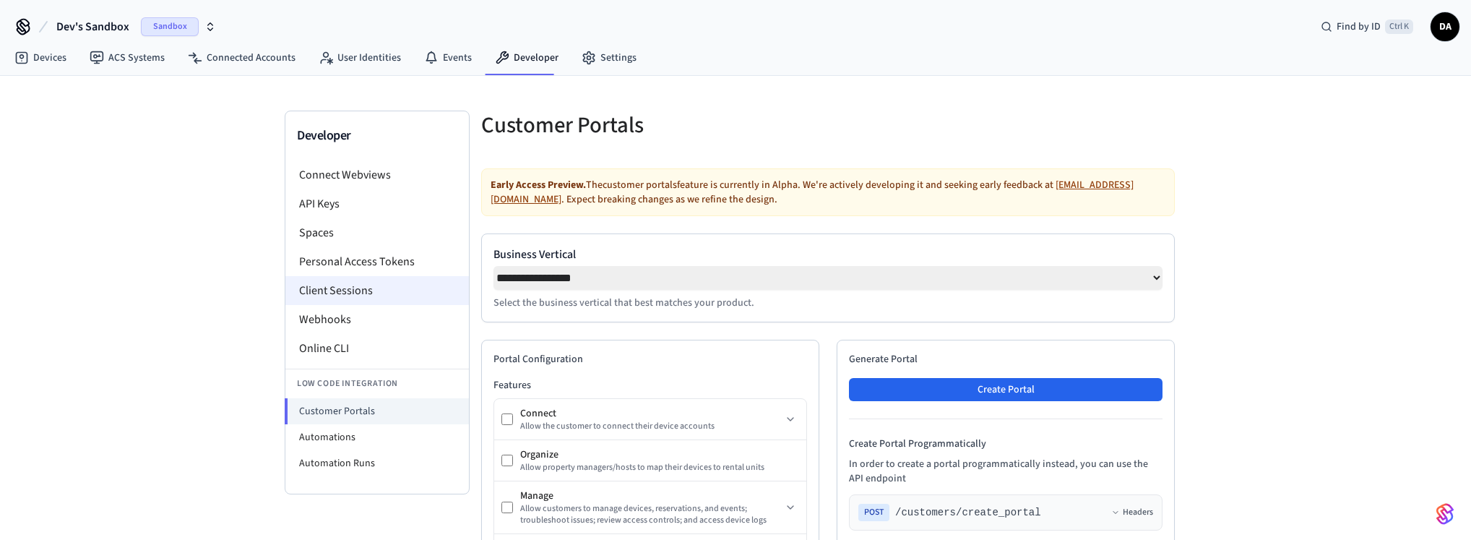
select select "**********"
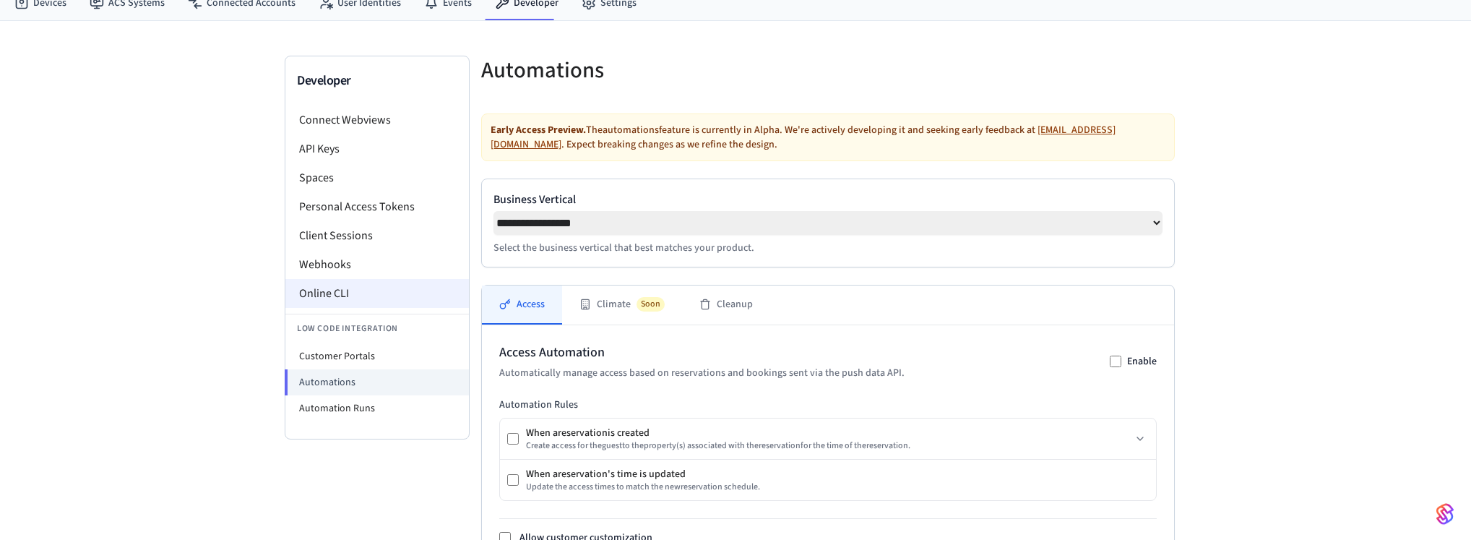
scroll to position [295, 0]
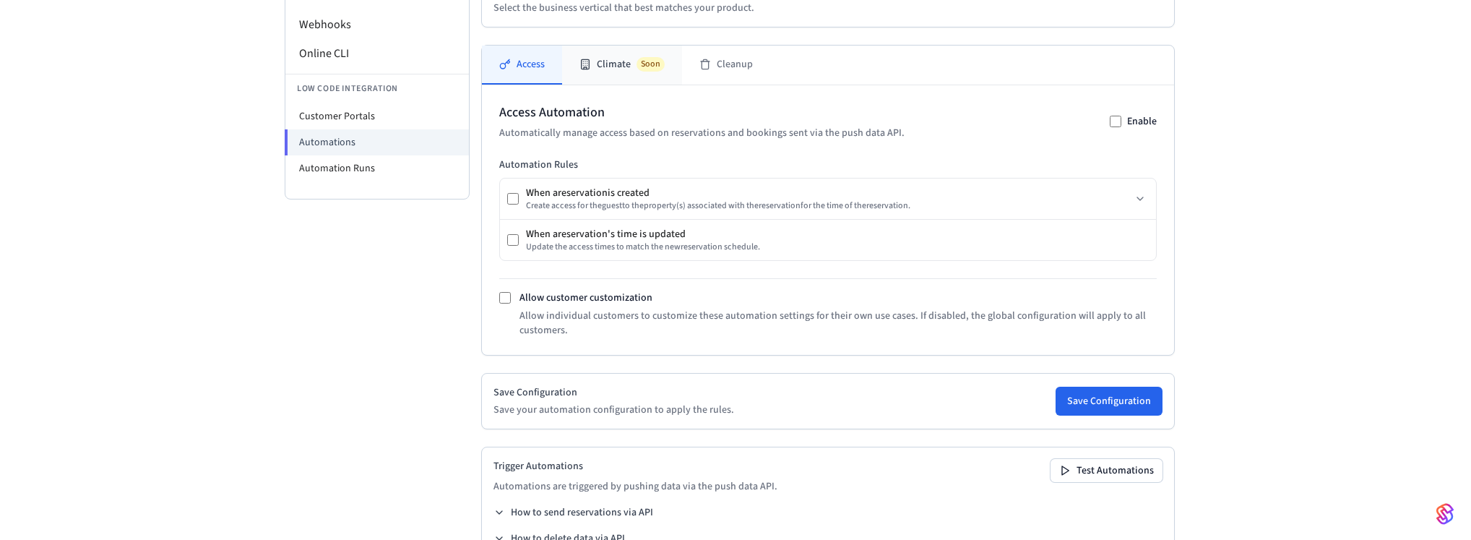
click at [612, 75] on button "Climate Soon" at bounding box center [622, 65] width 120 height 39
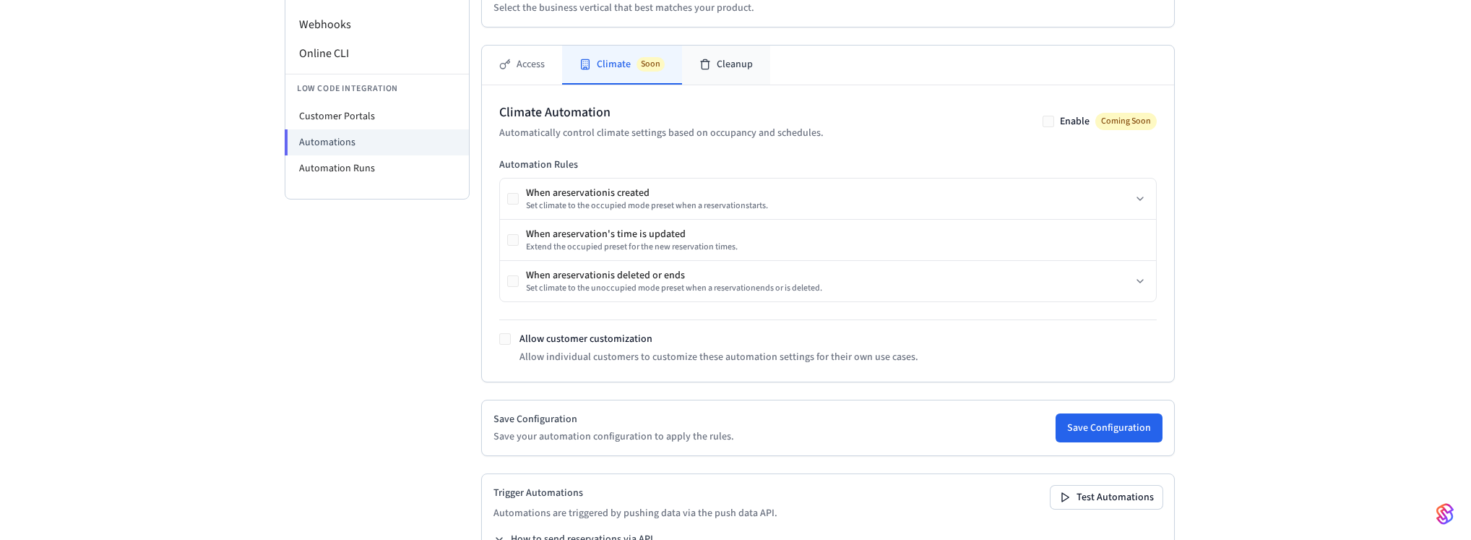
click at [714, 76] on button "Cleanup" at bounding box center [726, 65] width 88 height 39
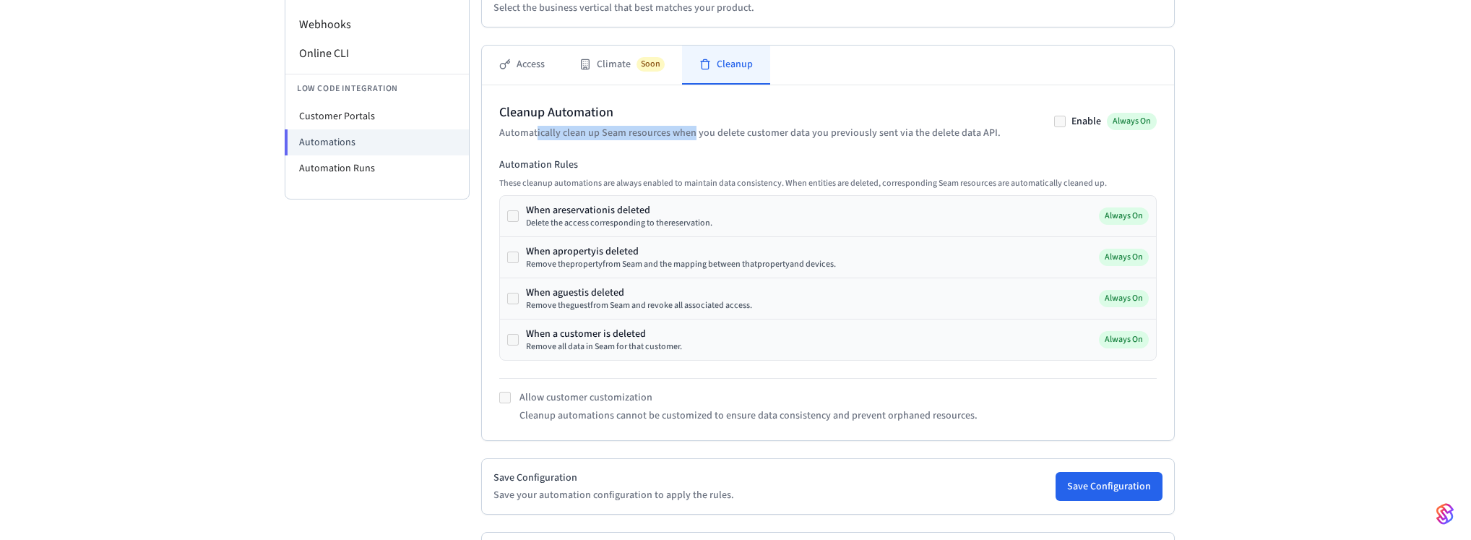
drag, startPoint x: 537, startPoint y: 132, endPoint x: 690, endPoint y: 144, distance: 153.6
click at [690, 144] on div "Cleanup Automation Automatically clean up Seam resources when you delete custom…" at bounding box center [827, 263] width 657 height 320
click at [387, 165] on li "Automation Runs" at bounding box center [376, 168] width 183 height 26
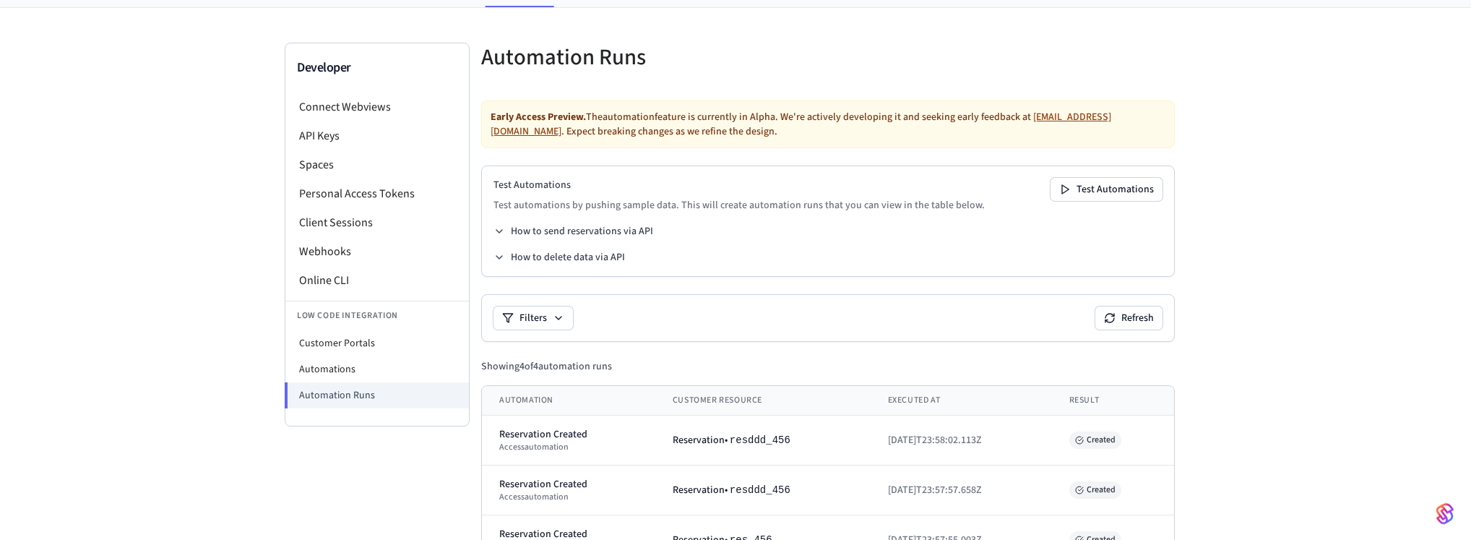
scroll to position [166, 0]
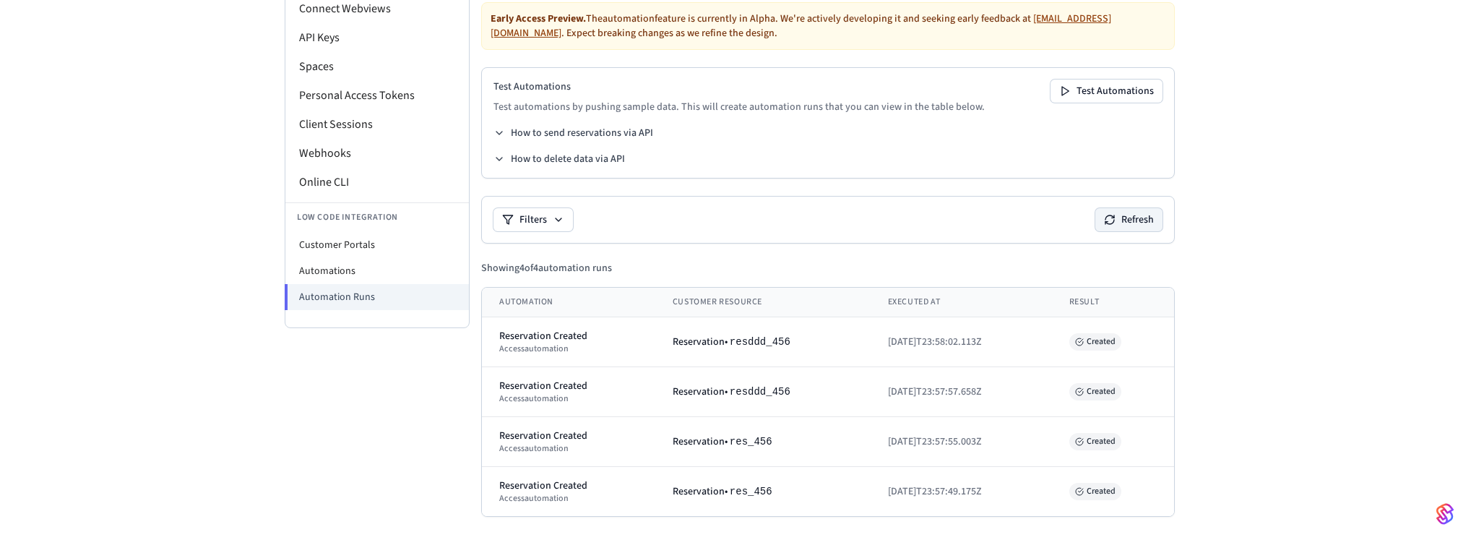
click at [1132, 224] on button "Refresh" at bounding box center [1128, 219] width 67 height 23
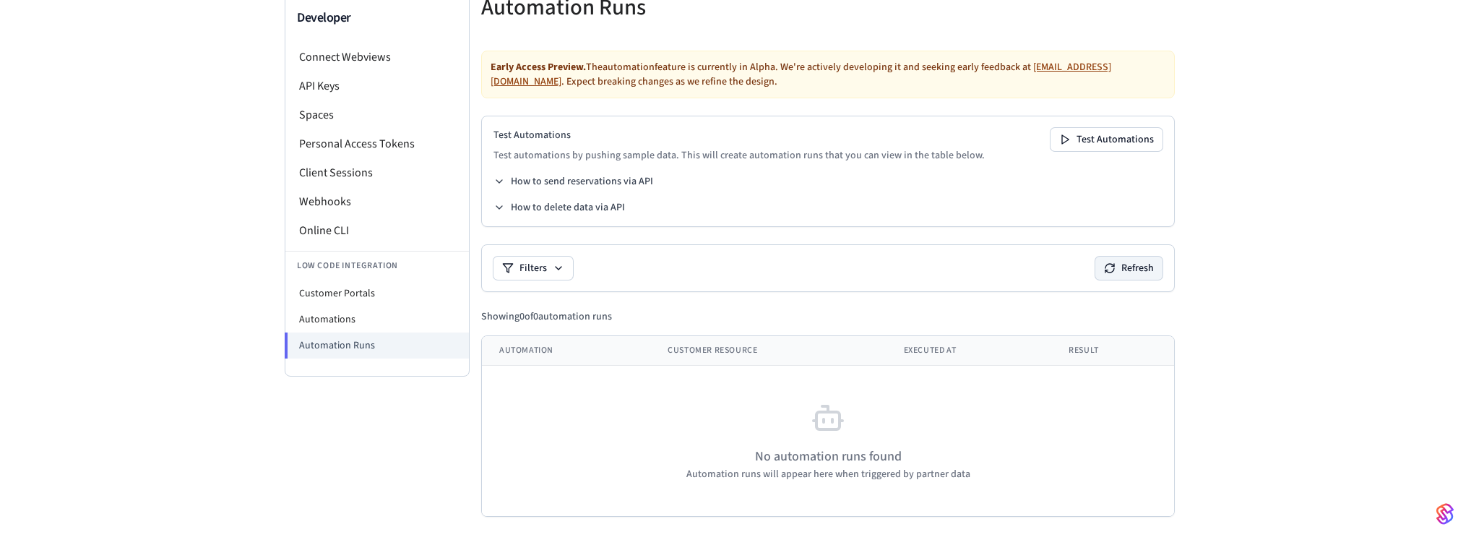
scroll to position [118, 0]
click at [394, 326] on li "Automations" at bounding box center [376, 319] width 183 height 26
select select "**********"
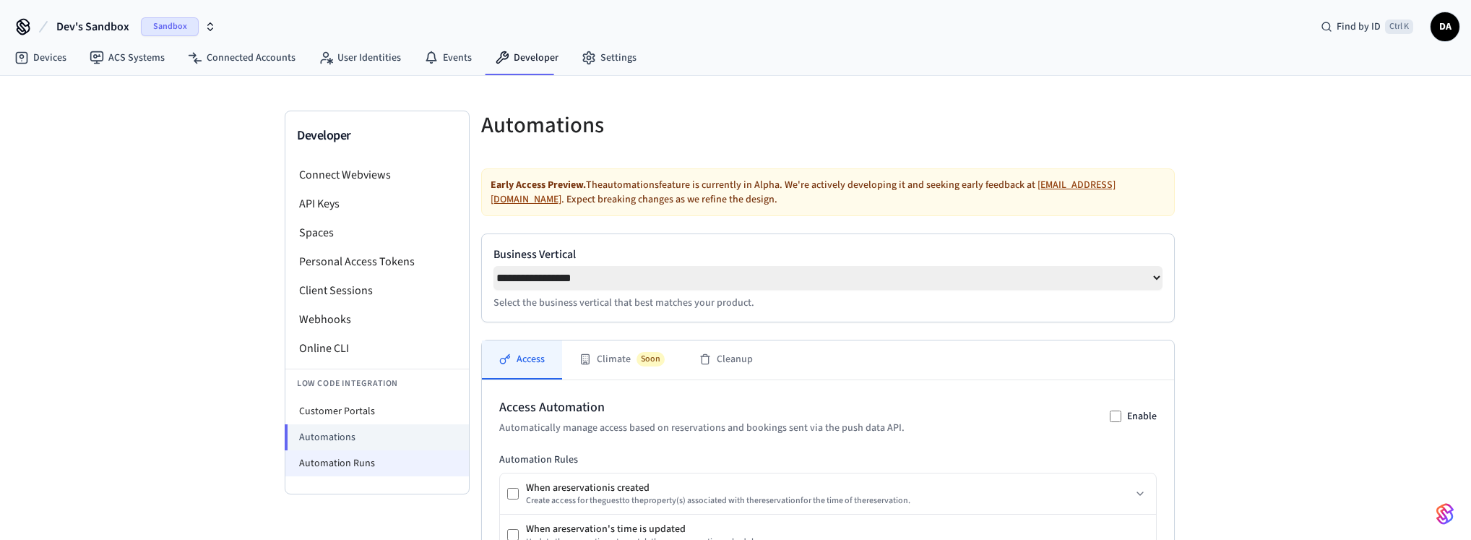
click at [382, 471] on li "Automation Runs" at bounding box center [376, 463] width 183 height 26
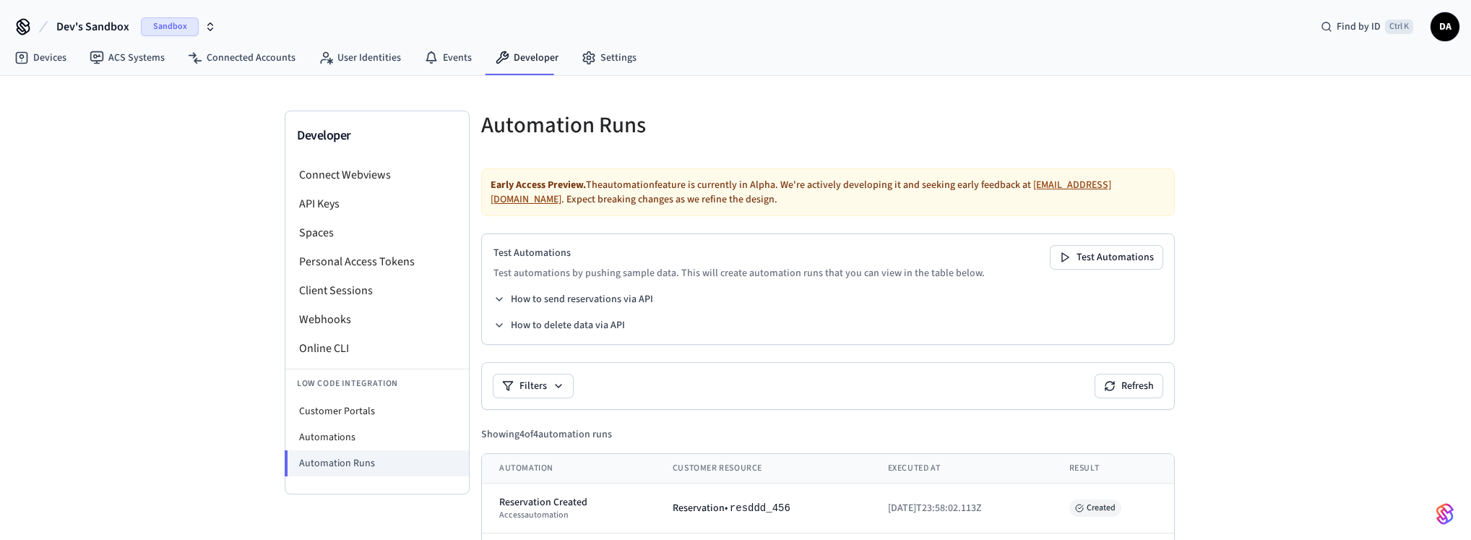
scroll to position [166, 0]
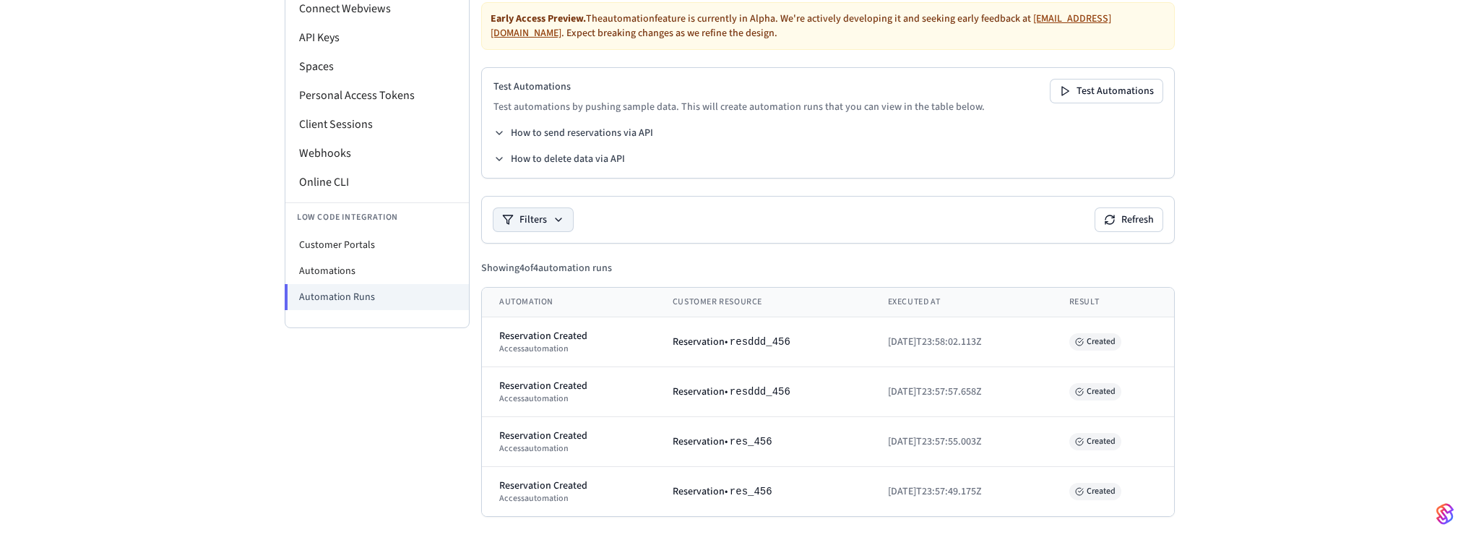
click at [560, 216] on icon at bounding box center [559, 220] width 12 height 12
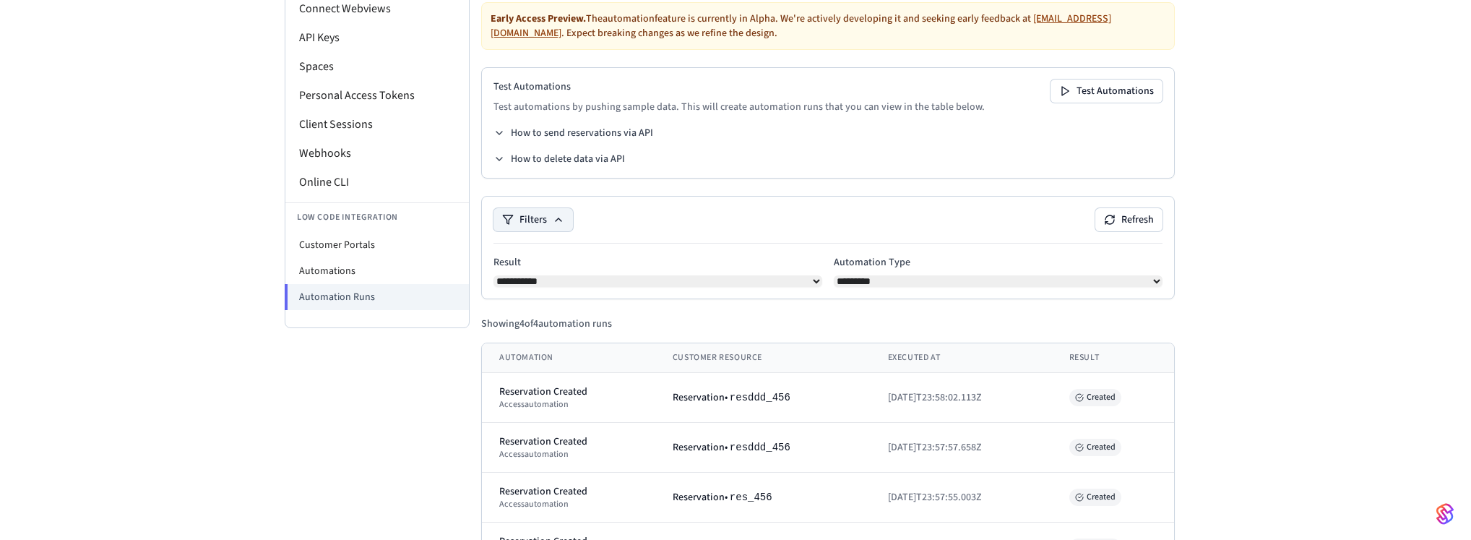
click at [735, 223] on div "Filters Refresh" at bounding box center [827, 219] width 669 height 23
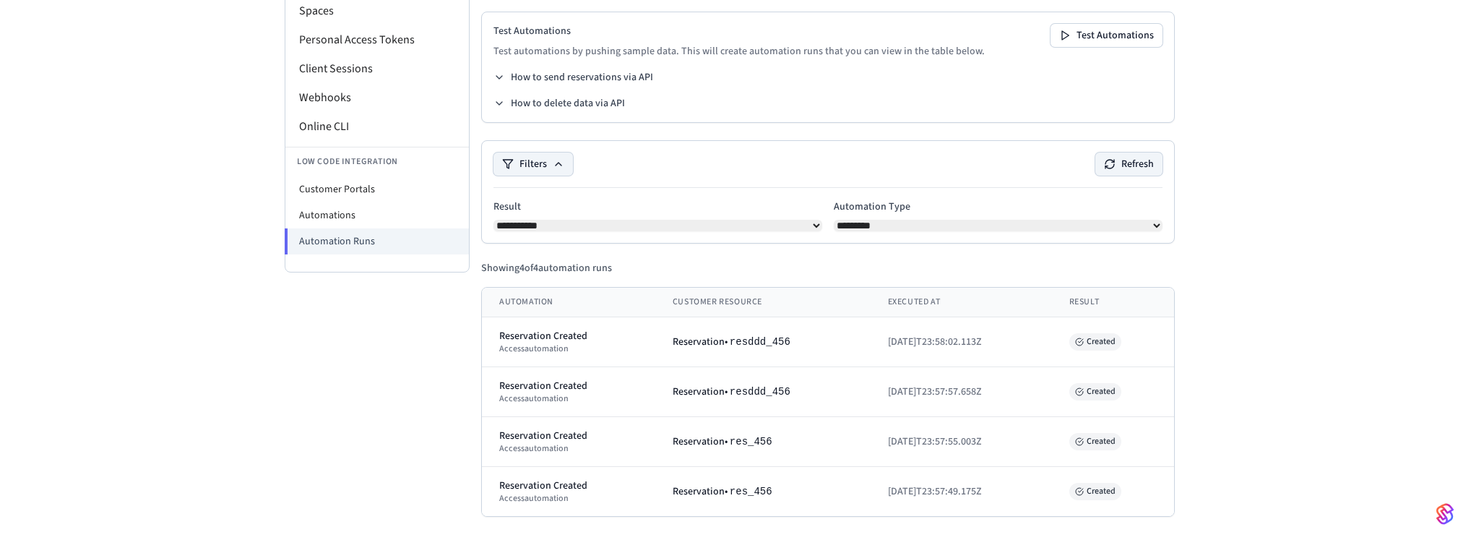
click at [1130, 163] on button "Refresh" at bounding box center [1128, 163] width 67 height 23
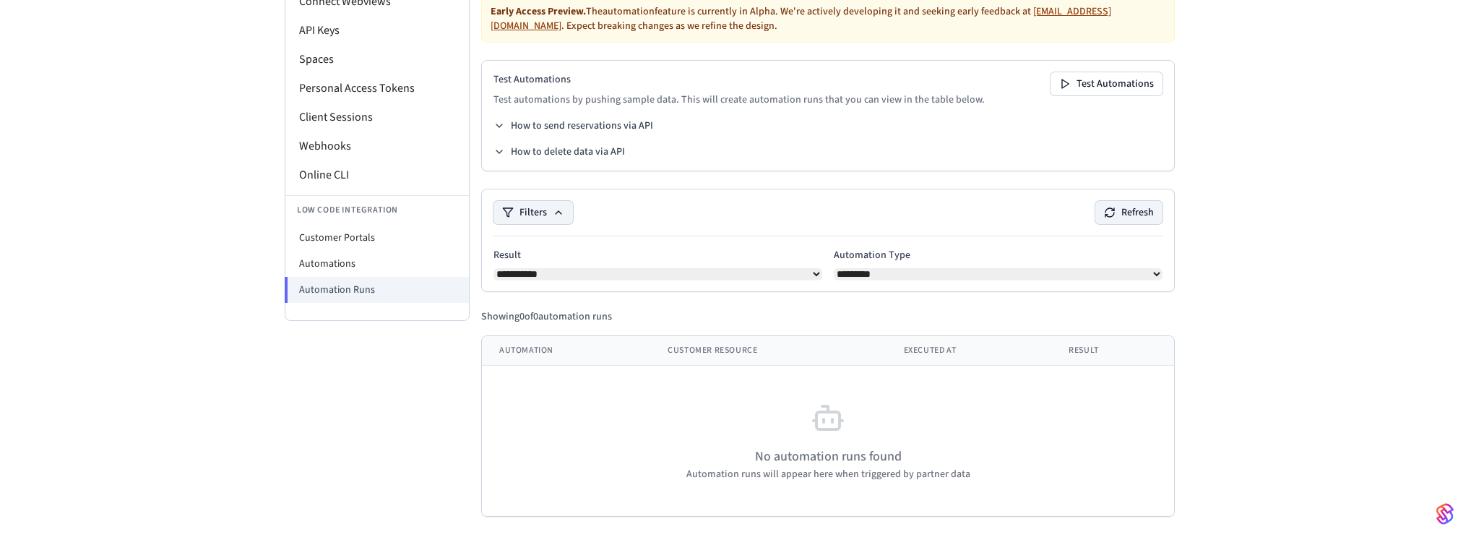
scroll to position [176, 0]
drag, startPoint x: 807, startPoint y: 443, endPoint x: 811, endPoint y: 426, distance: 17.9
click at [865, 467] on div "No automation runs found Automation runs will appear here when triggered by par…" at bounding box center [827, 440] width 657 height 81
click at [668, 354] on th "Customer Resource" at bounding box center [767, 351] width 235 height 30
click at [559, 345] on th "Automation" at bounding box center [566, 351] width 168 height 30
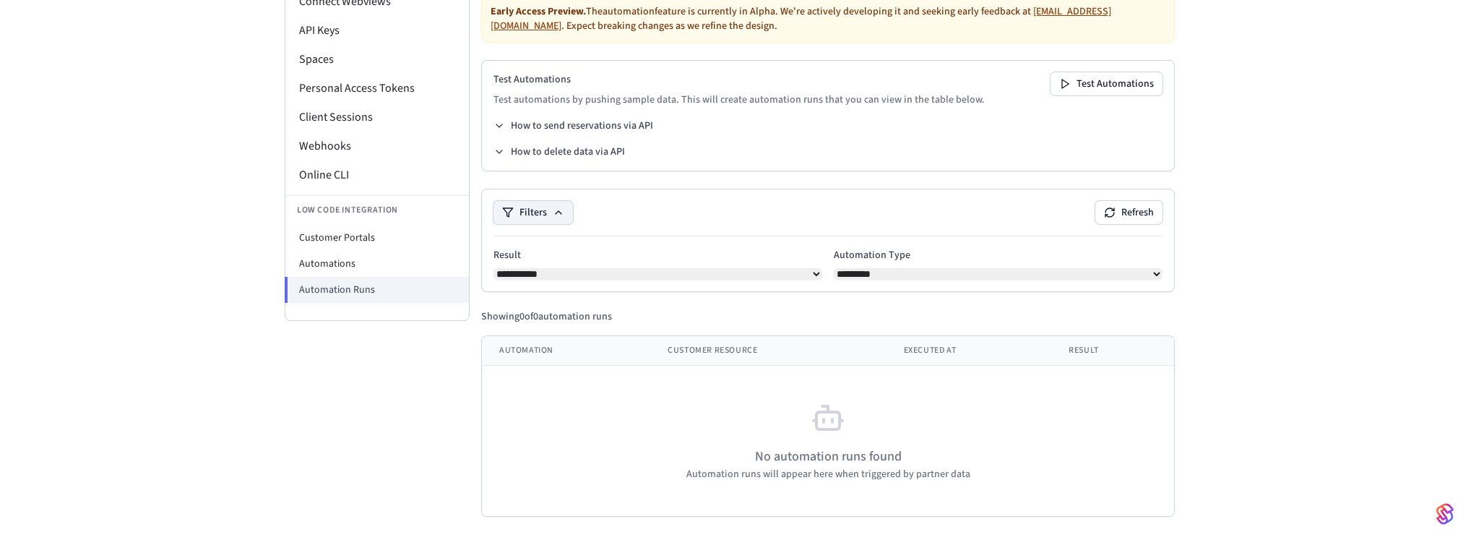
click at [519, 345] on th "Automation" at bounding box center [566, 351] width 168 height 30
click at [381, 260] on li "Automations" at bounding box center [376, 264] width 183 height 26
select select "**********"
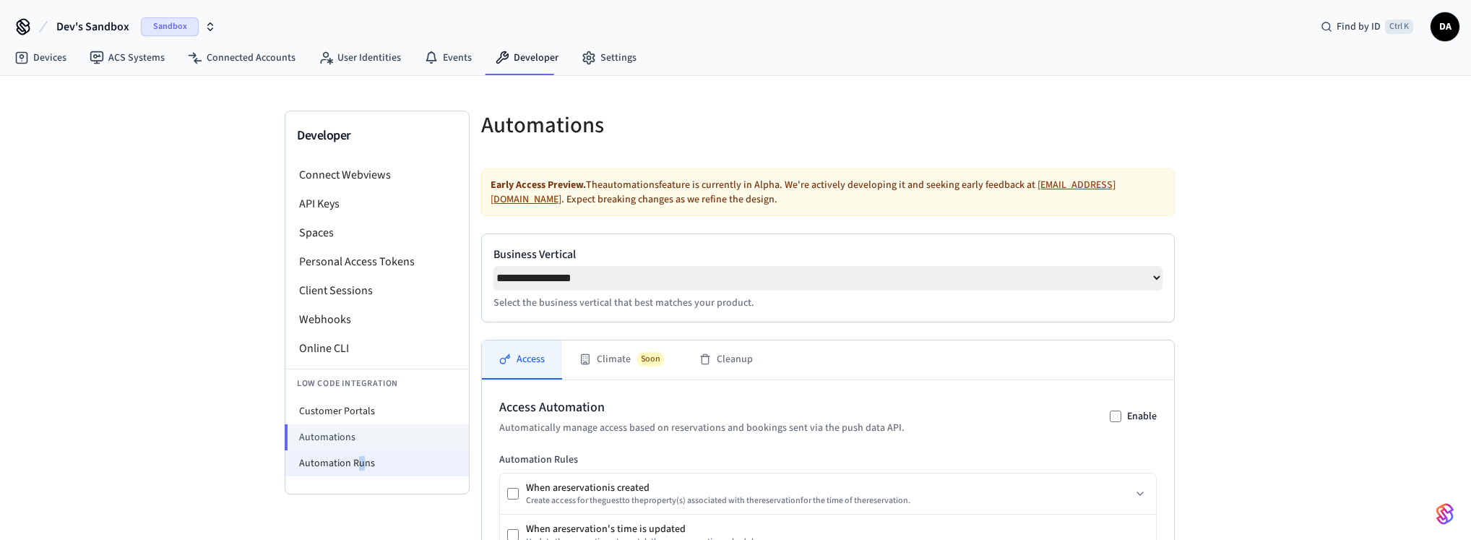
click at [359, 455] on li "Automation Runs" at bounding box center [376, 463] width 183 height 26
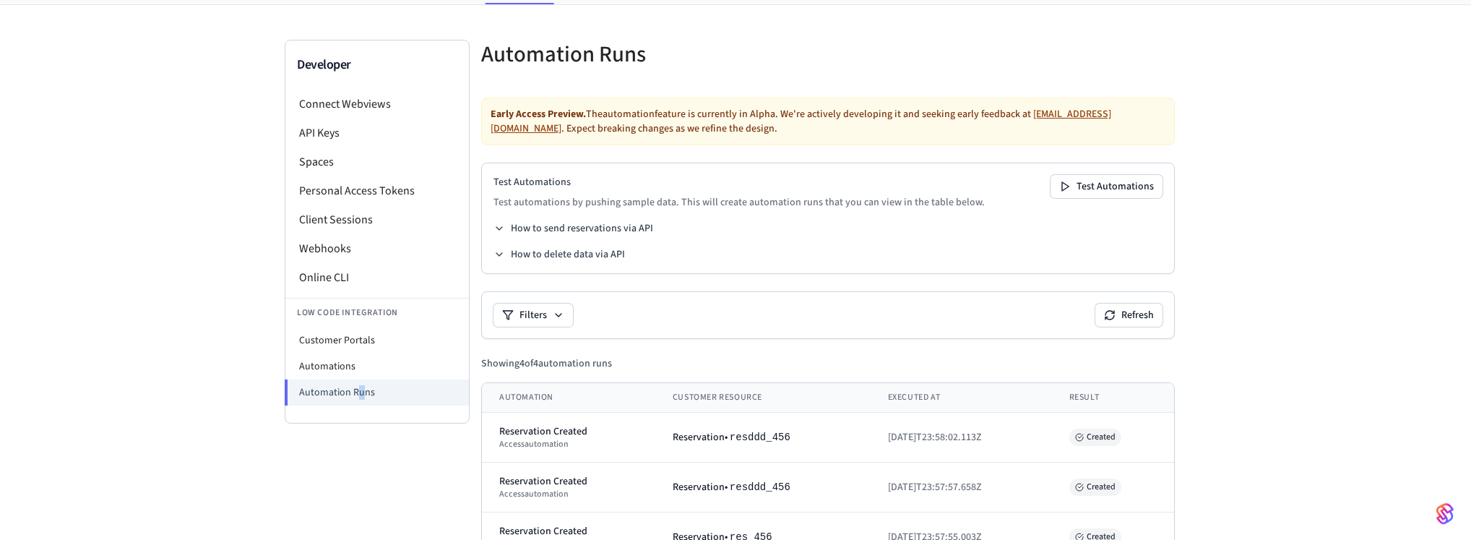
scroll to position [166, 0]
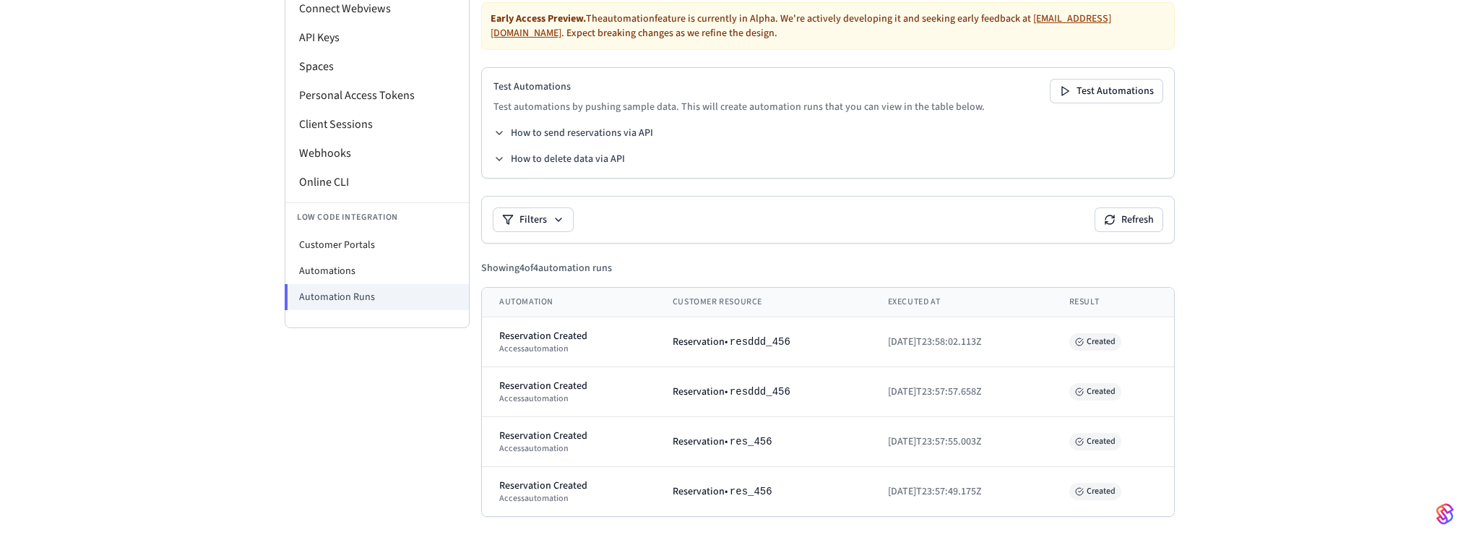
click at [1299, 61] on div "Developer Connect Webviews API Keys Spaces Personal Access Tokens Client Sessio…" at bounding box center [735, 225] width 1471 height 630
